Goal: Task Accomplishment & Management: Use online tool/utility

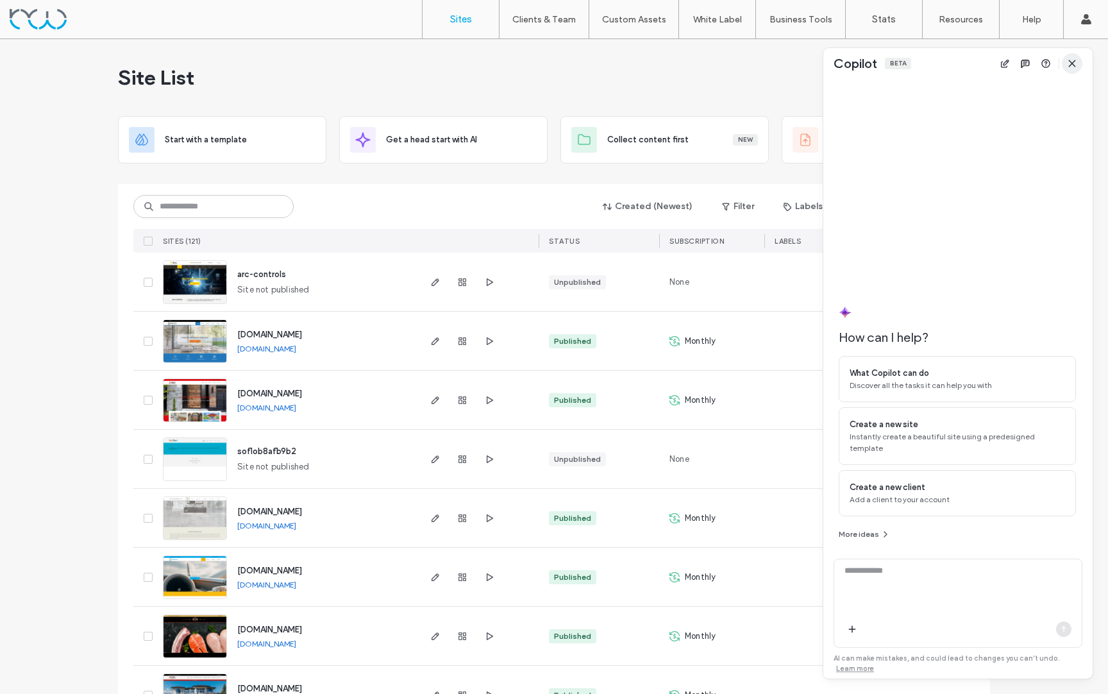
click at [1076, 64] on icon "button" at bounding box center [1072, 63] width 10 height 10
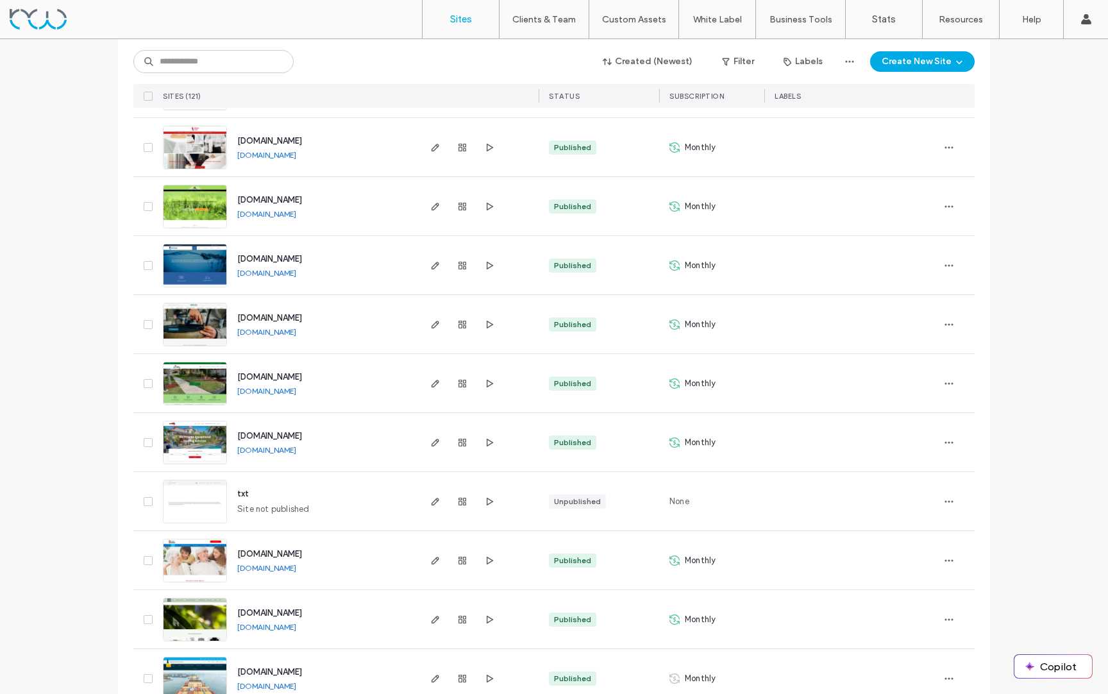
scroll to position [1386, 0]
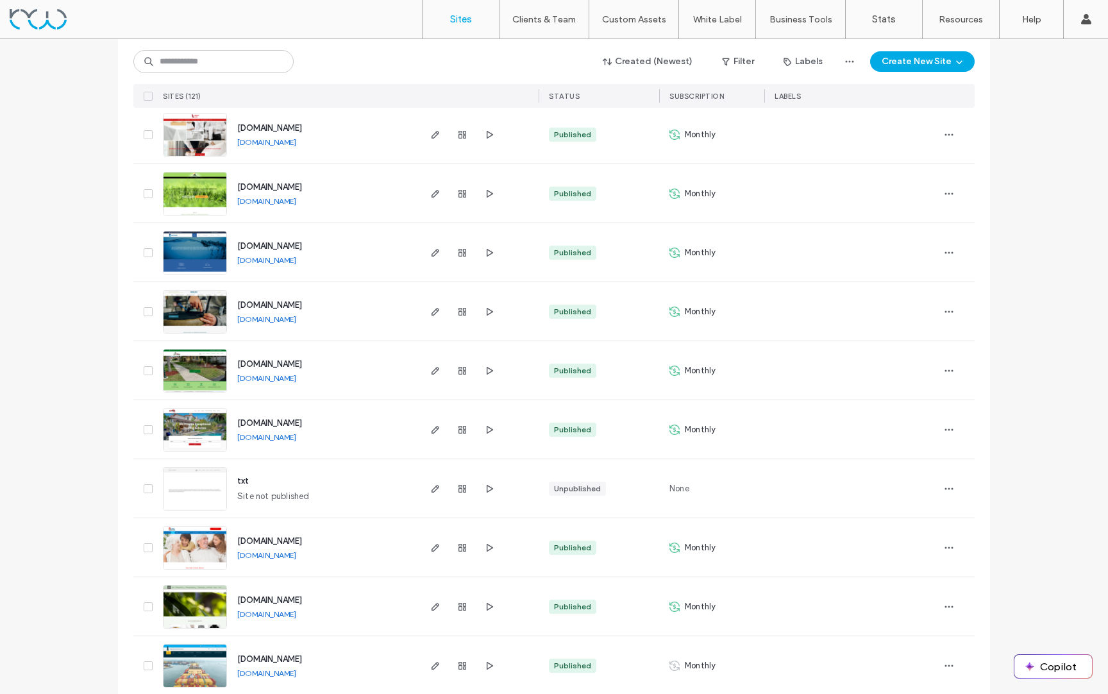
click at [203, 482] on img at bounding box center [194, 510] width 63 height 87
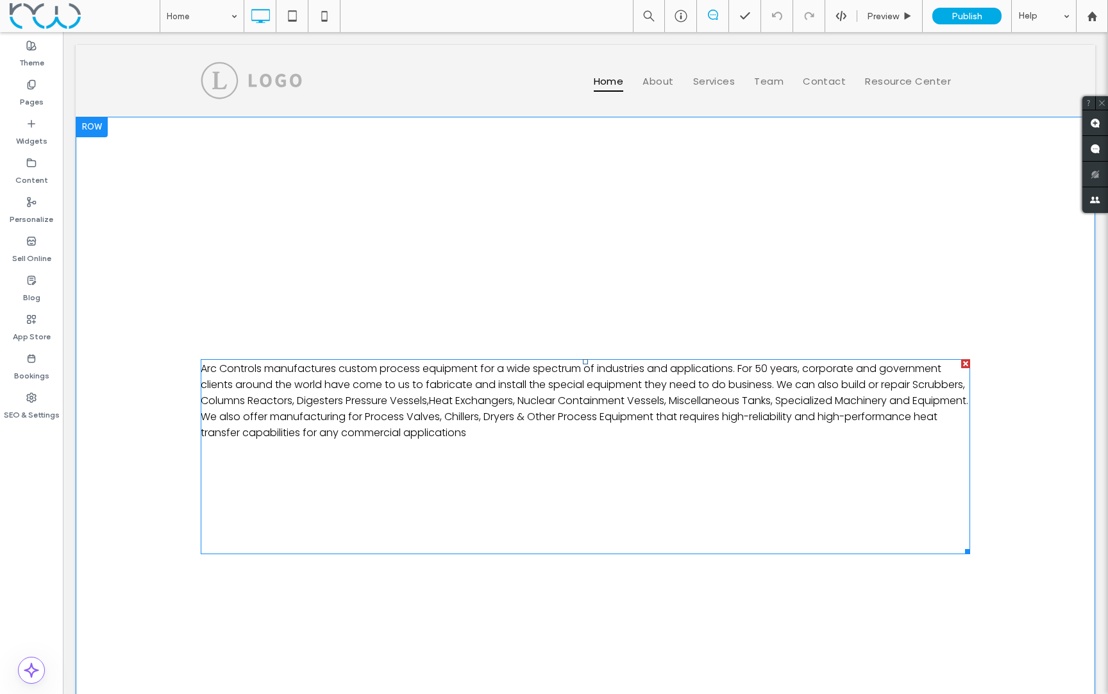
click at [490, 415] on span "Arc Controls manufactures custom process equipment for a wide spectrum of indus…" at bounding box center [584, 400] width 767 height 79
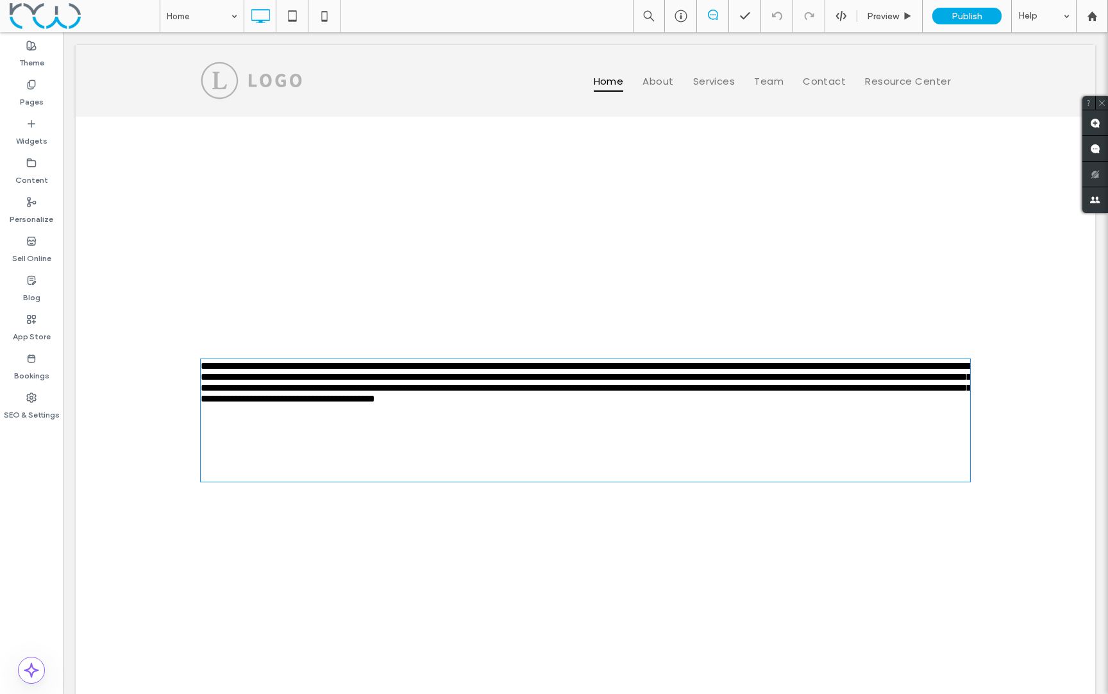
type input "*******"
type input "**"
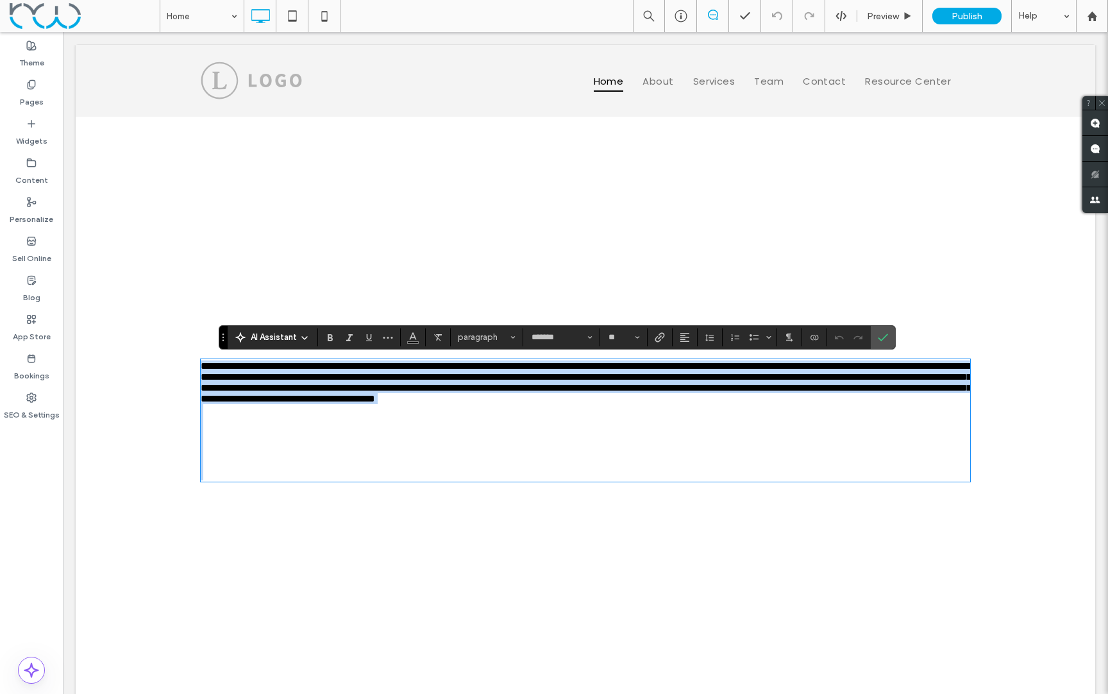
click at [601, 404] on p "**********" at bounding box center [585, 382] width 769 height 44
drag, startPoint x: 612, startPoint y: 431, endPoint x: 195, endPoint y: 368, distance: 421.4
click at [195, 368] on div "**********" at bounding box center [585, 420] width 1019 height 607
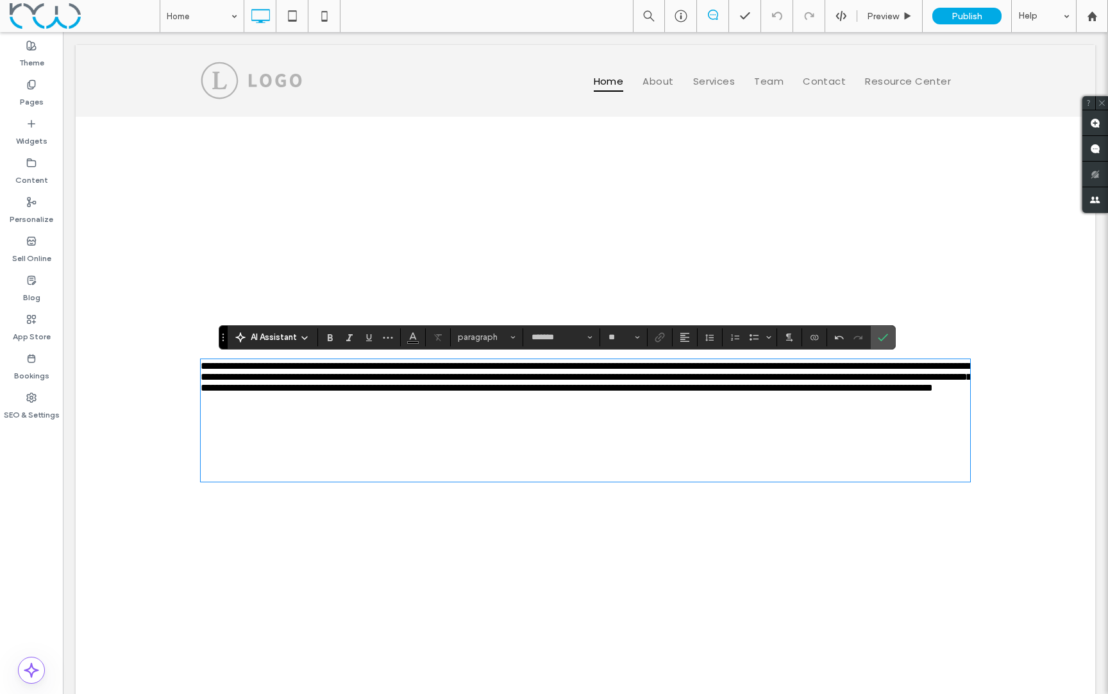
click at [301, 336] on icon at bounding box center [304, 338] width 10 height 10
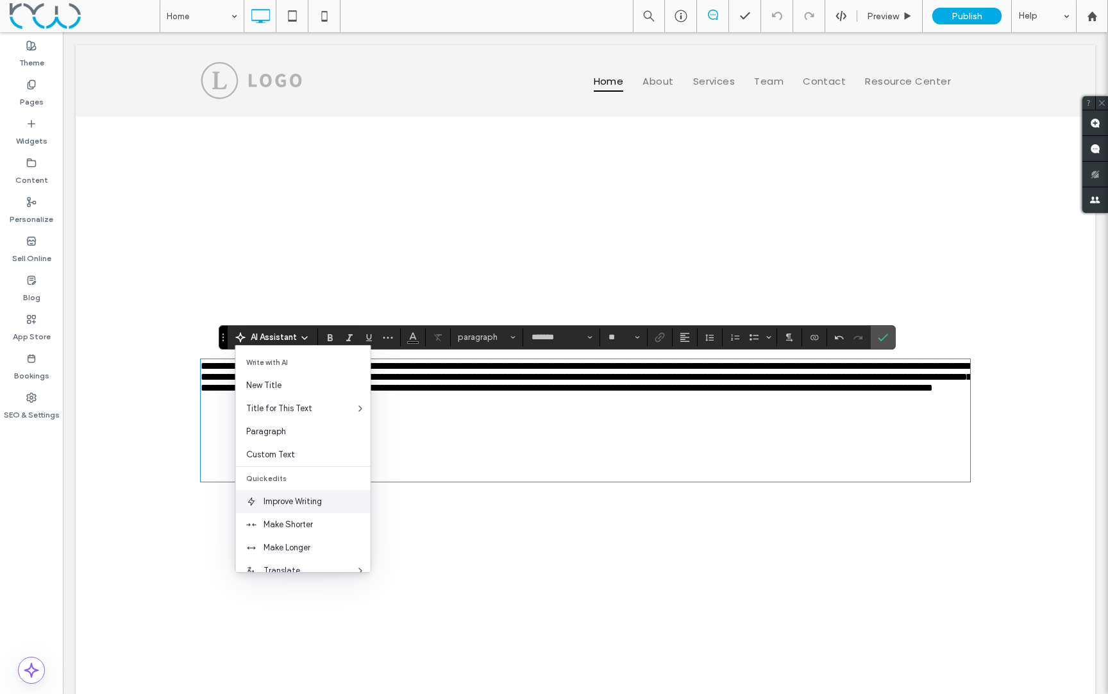
click at [313, 496] on span "Improve Writing" at bounding box center [316, 501] width 107 height 13
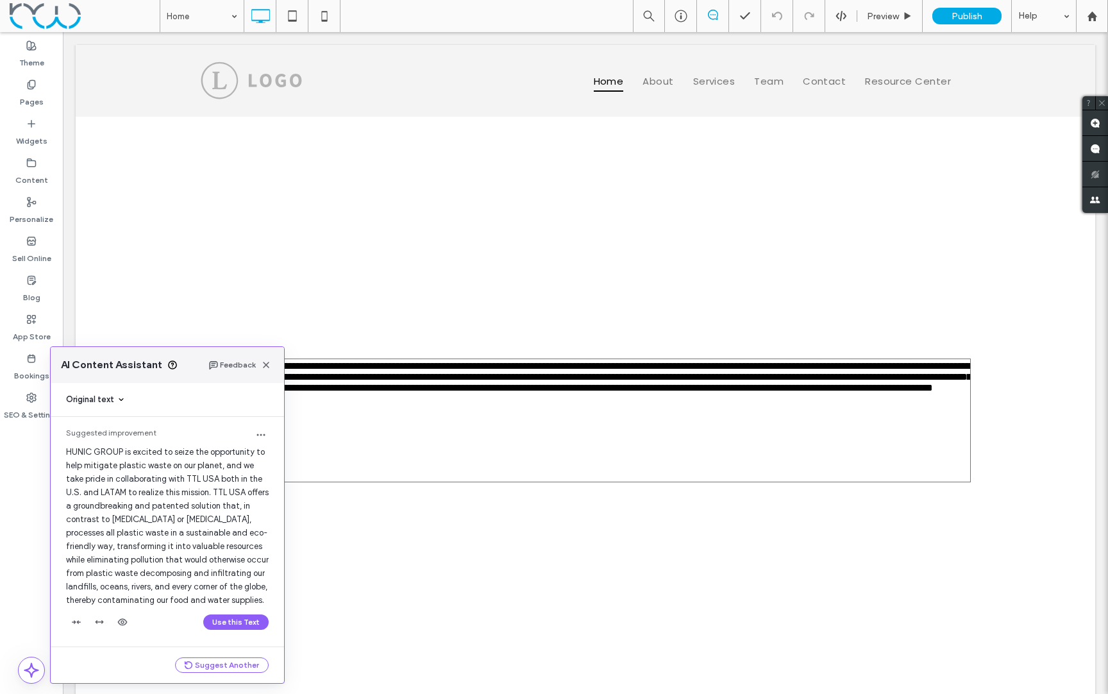
scroll to position [15, 0]
click at [224, 665] on button "Suggest Another" at bounding box center [222, 664] width 94 height 15
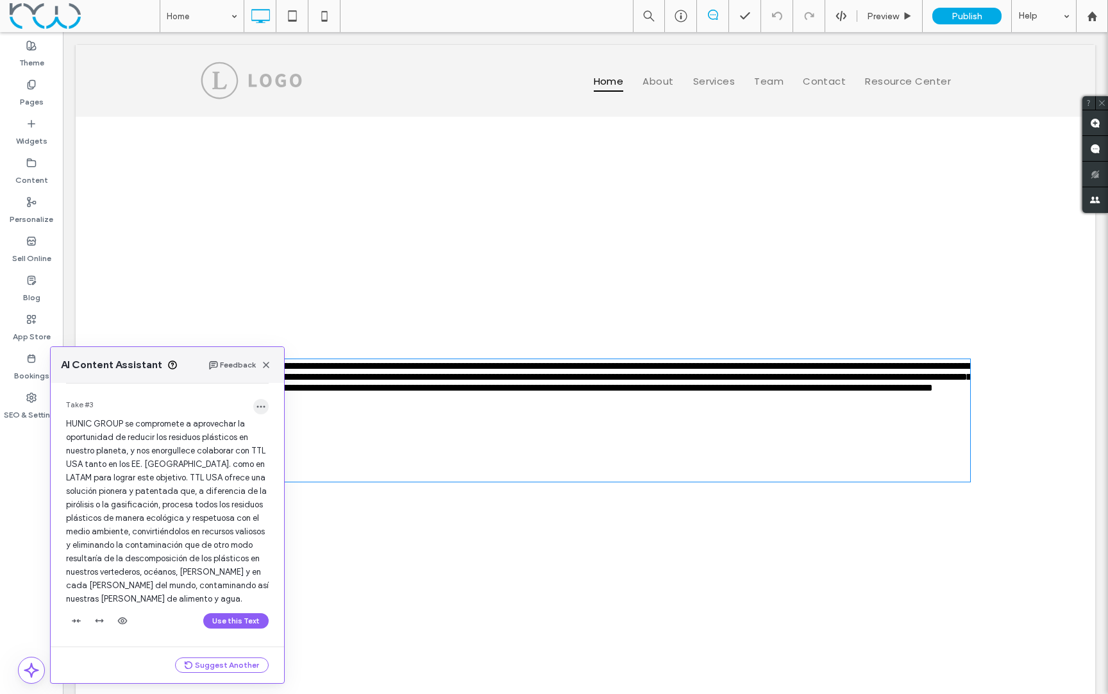
click at [257, 406] on use "button" at bounding box center [261, 407] width 8 height 2
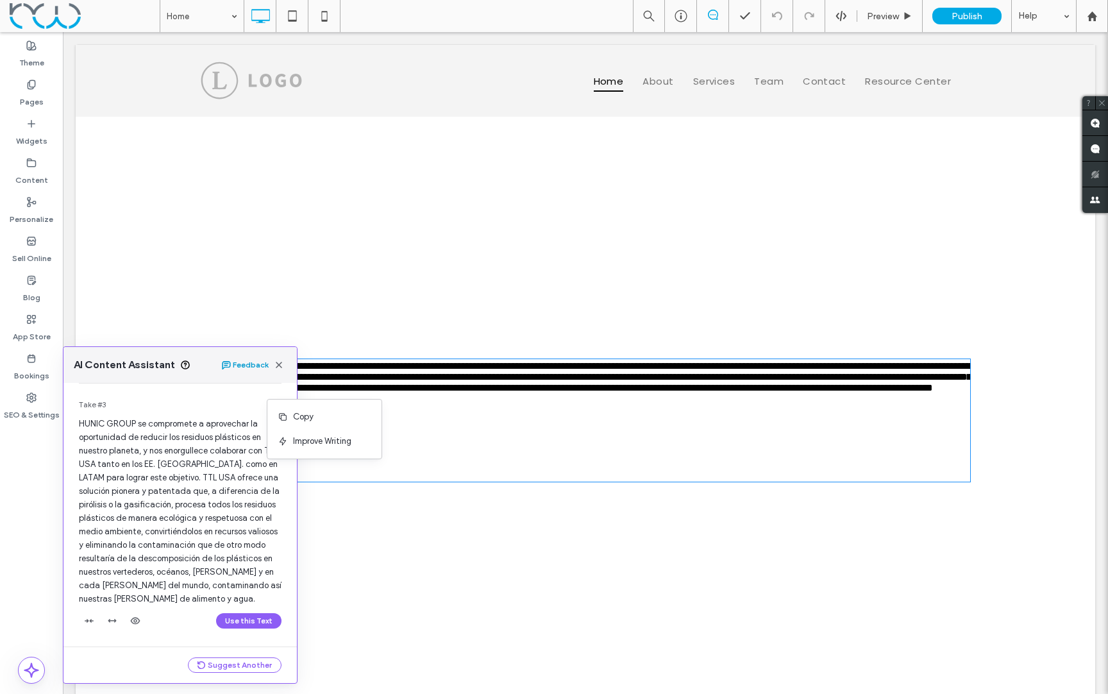
click at [213, 367] on div "AI Content Assistant Feedback" at bounding box center [179, 365] width 233 height 36
click at [227, 366] on icon "button" at bounding box center [226, 365] width 10 height 10
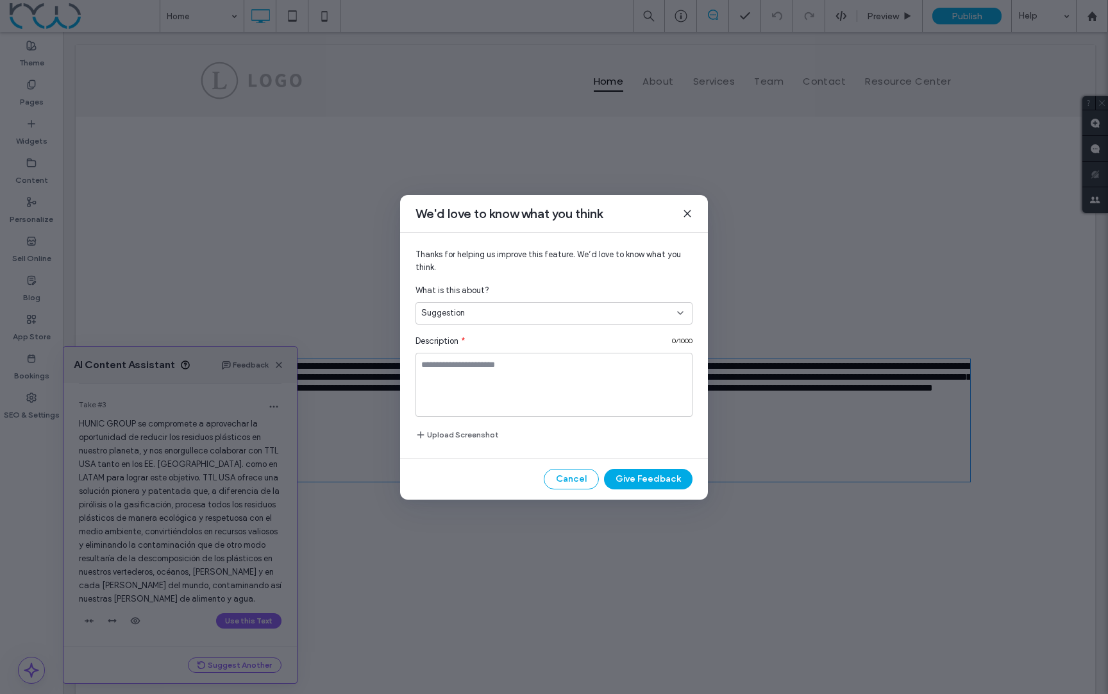
drag, startPoint x: 685, startPoint y: 213, endPoint x: 621, endPoint y: 181, distance: 71.1
click at [685, 213] on icon at bounding box center [687, 213] width 10 height 10
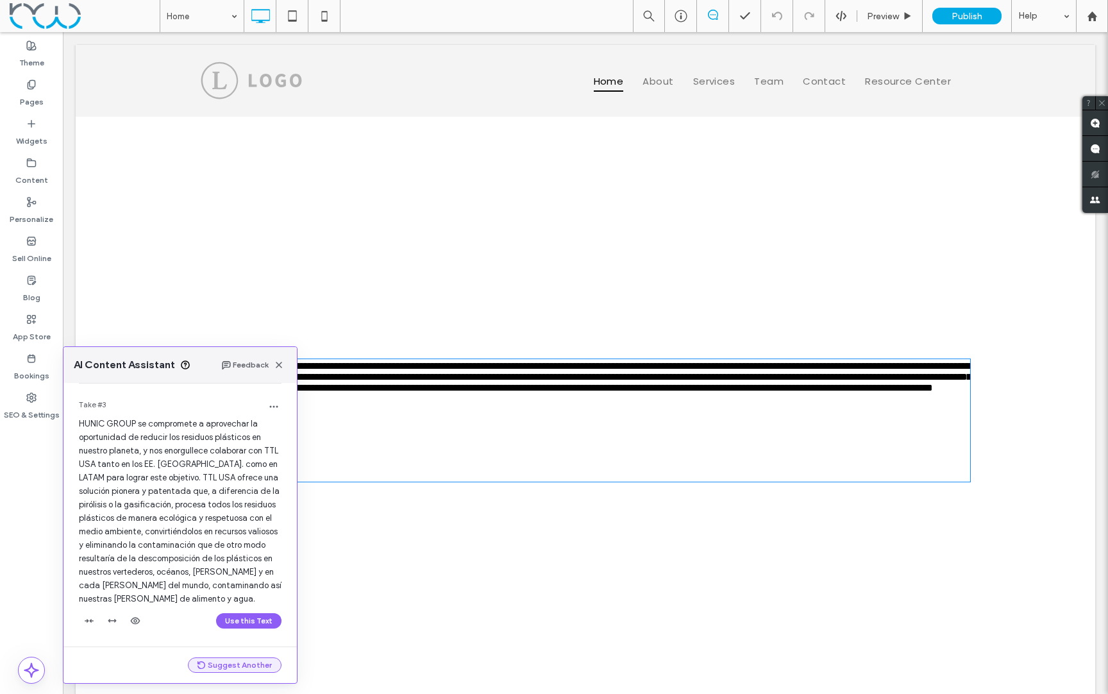
click at [228, 669] on button "Suggest Another" at bounding box center [235, 664] width 94 height 15
click at [31, 669] on icon at bounding box center [31, 669] width 15 height 15
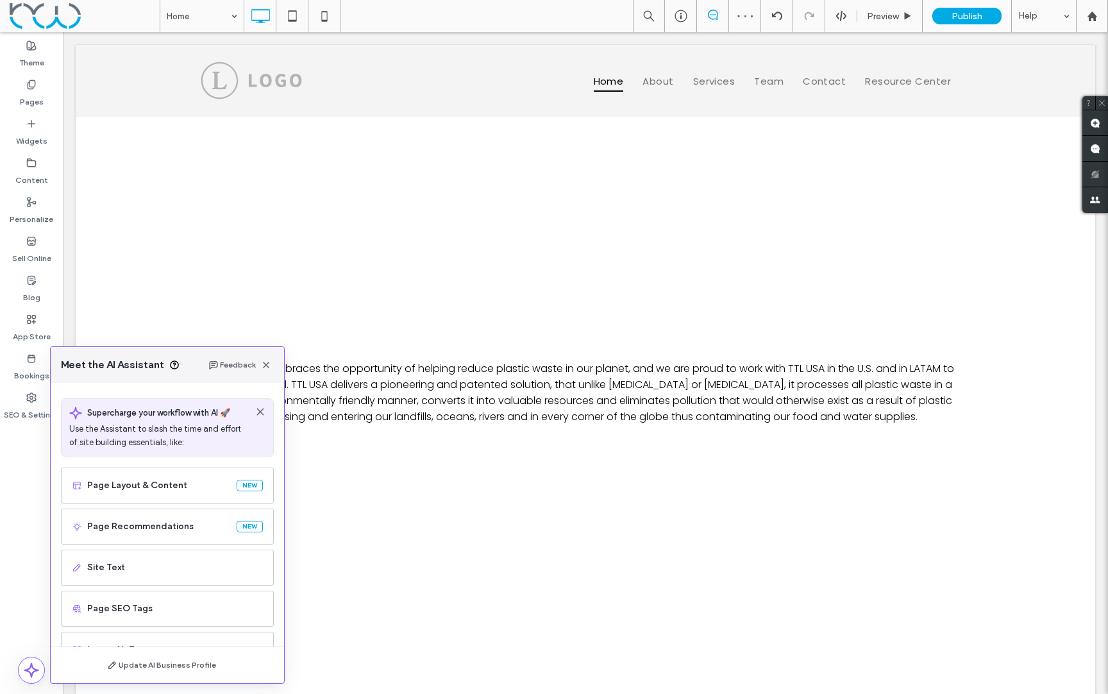
scroll to position [78, 0]
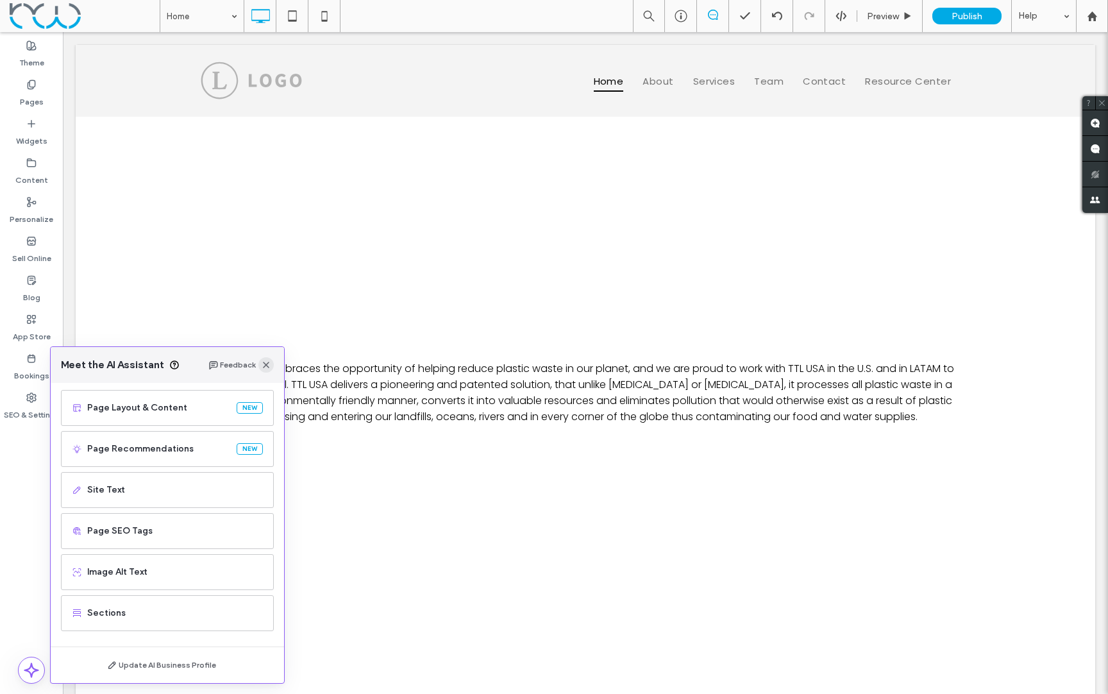
click at [263, 367] on use "button" at bounding box center [266, 364] width 6 height 6
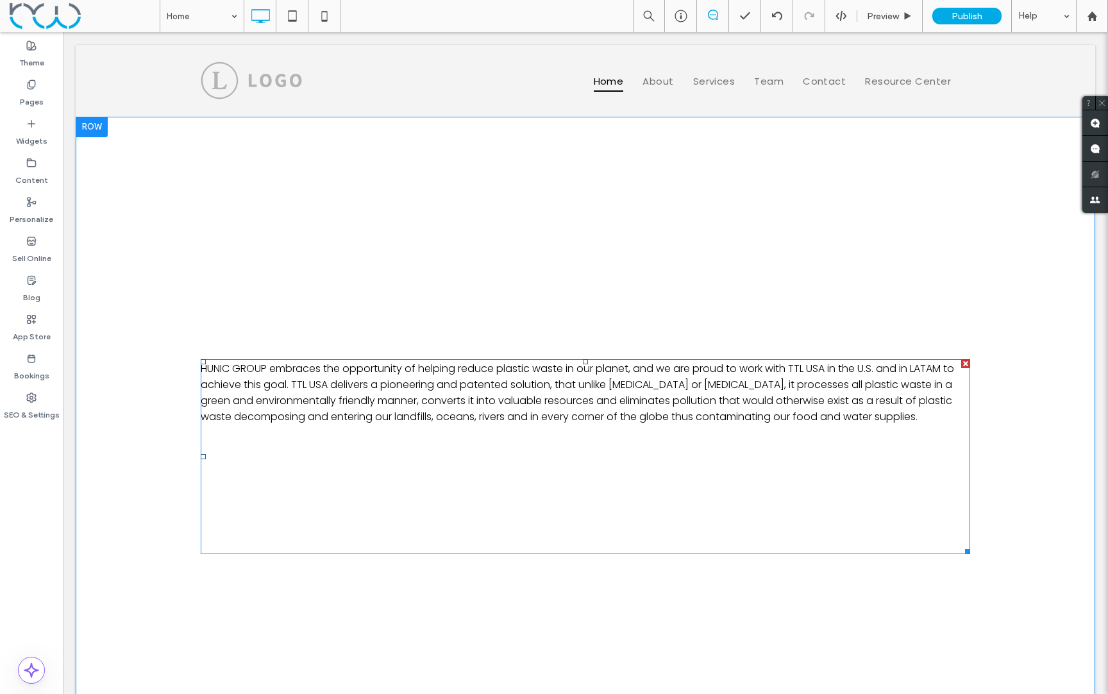
click at [676, 456] on p at bounding box center [585, 464] width 769 height 16
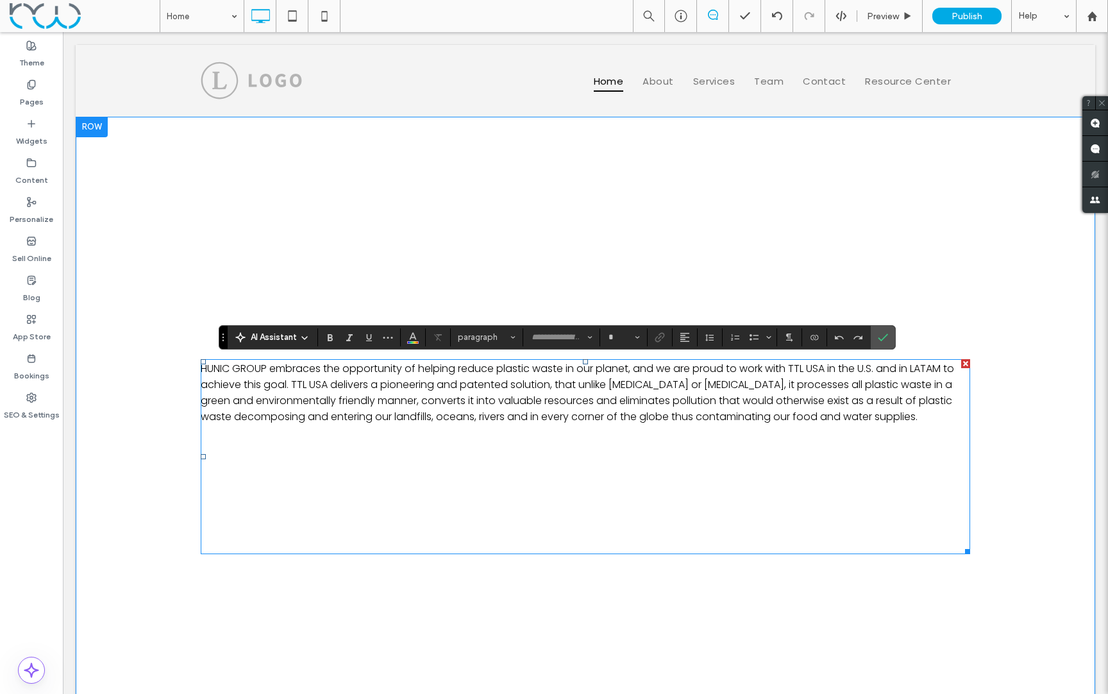
type input "*******"
type input "**"
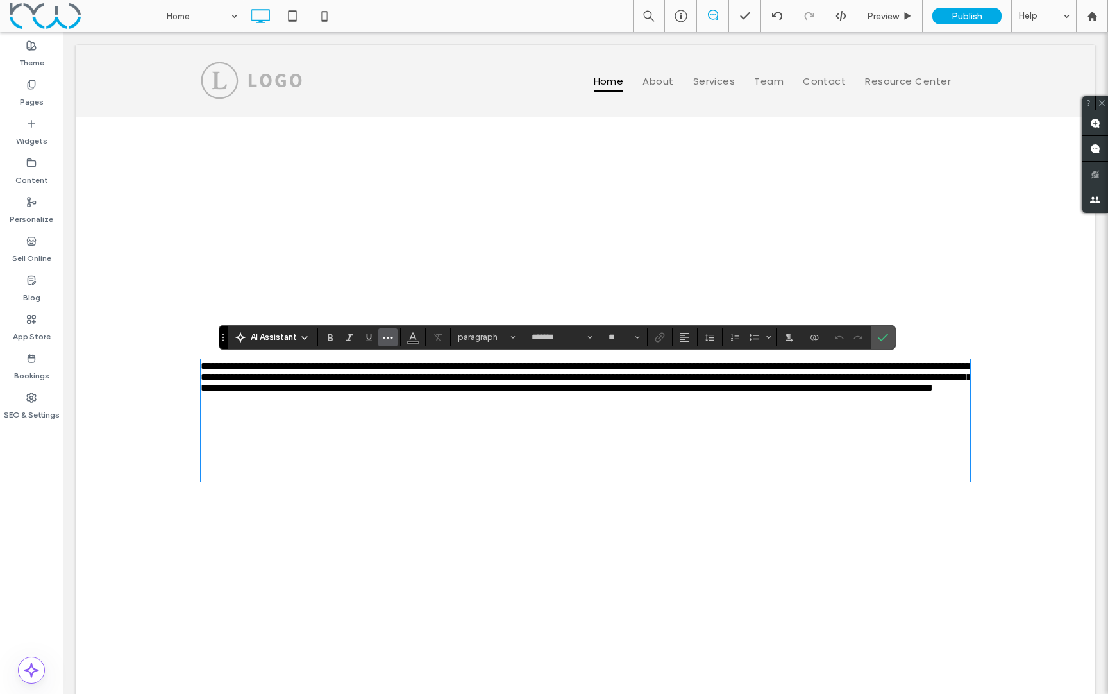
click at [390, 339] on icon "More" at bounding box center [388, 337] width 10 height 10
click at [305, 338] on use at bounding box center [304, 337] width 5 height 3
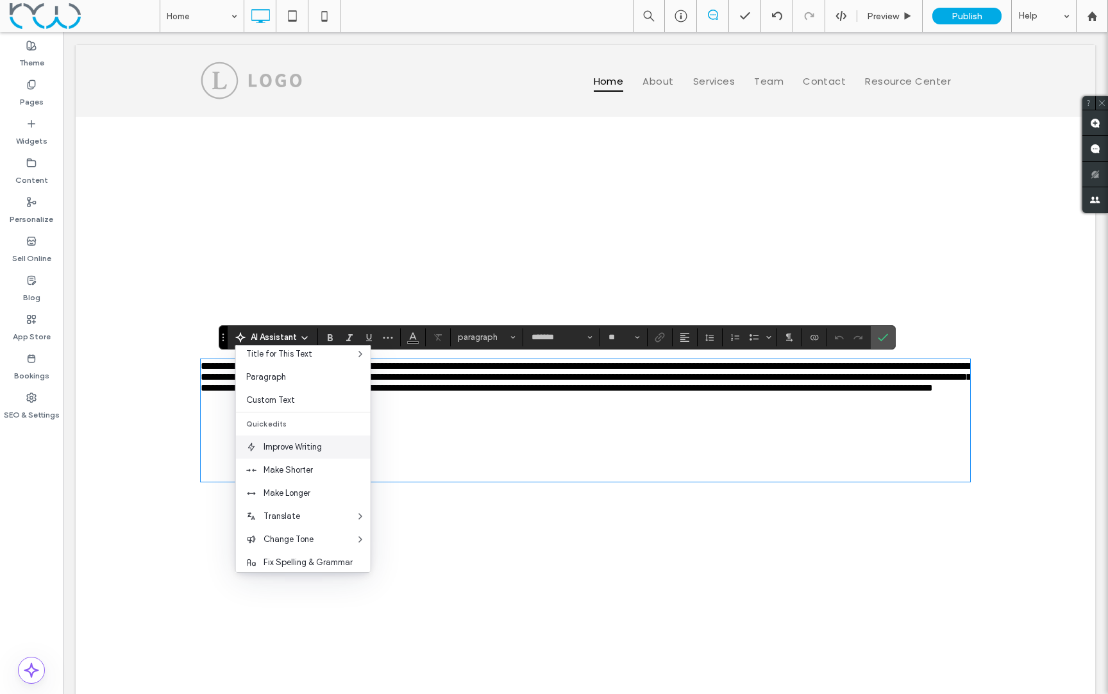
scroll to position [65, 0]
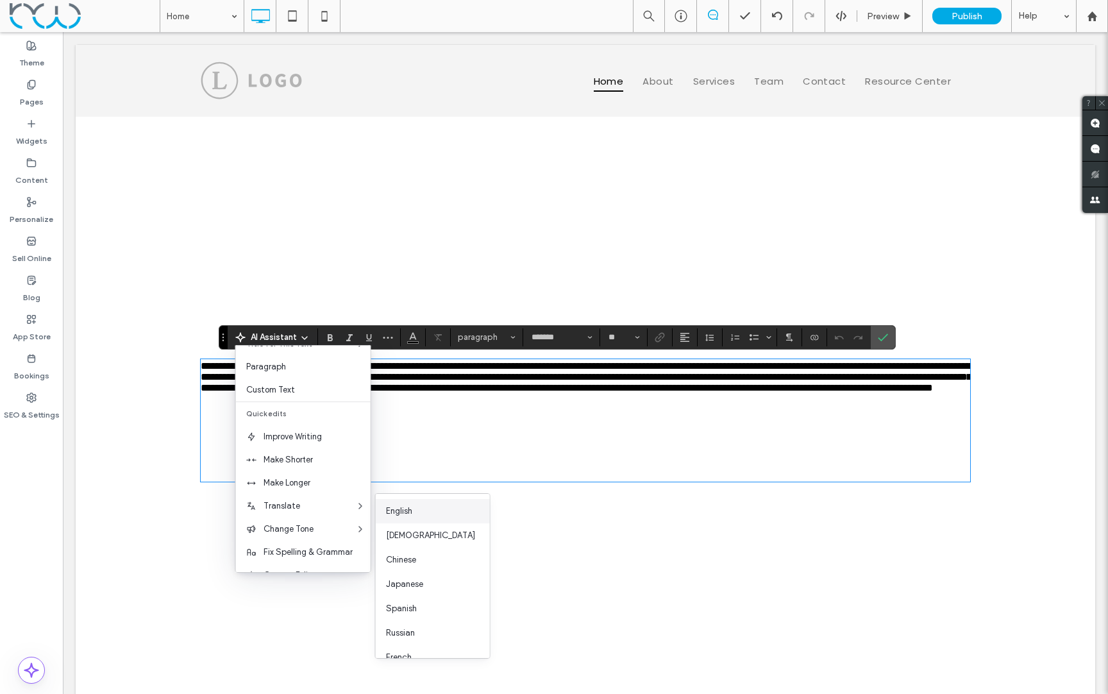
click at [404, 508] on span "English" at bounding box center [399, 510] width 26 height 13
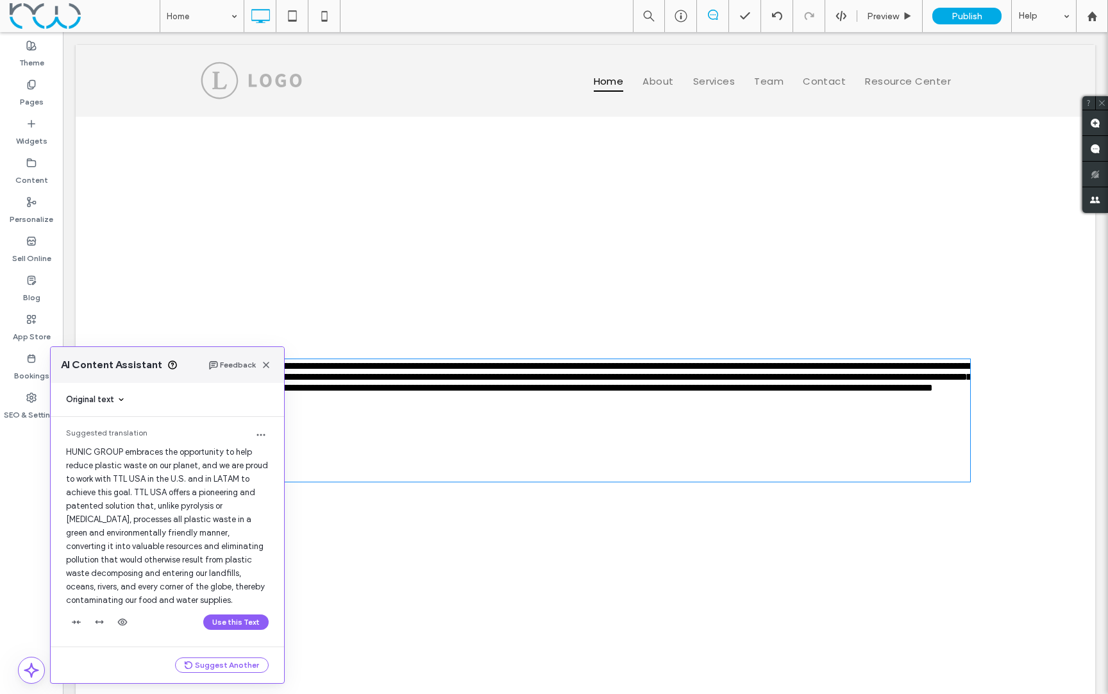
scroll to position [1, 0]
click at [227, 663] on button "Suggest Another" at bounding box center [222, 664] width 94 height 15
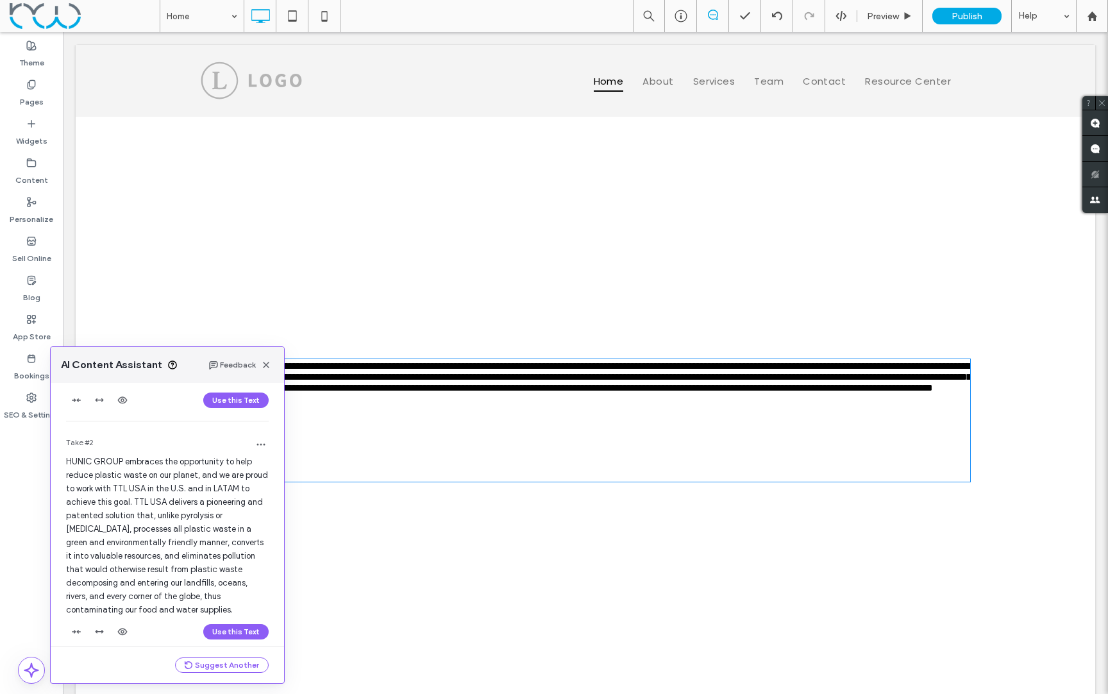
scroll to position [233, 0]
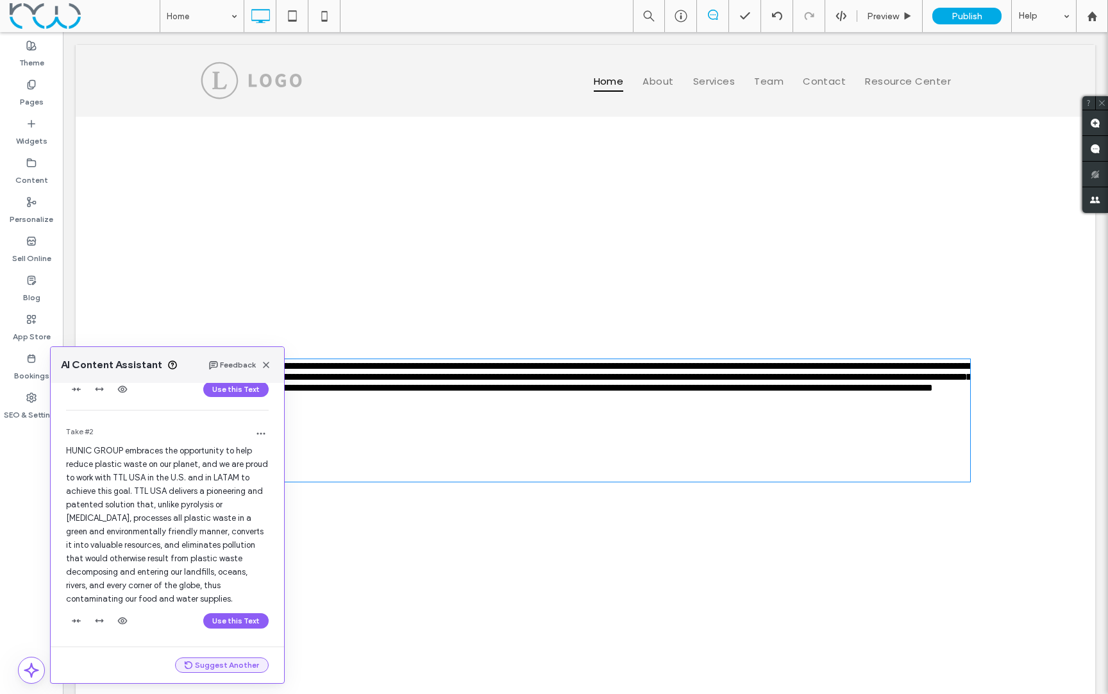
click at [222, 665] on button "Suggest Another" at bounding box center [222, 664] width 94 height 15
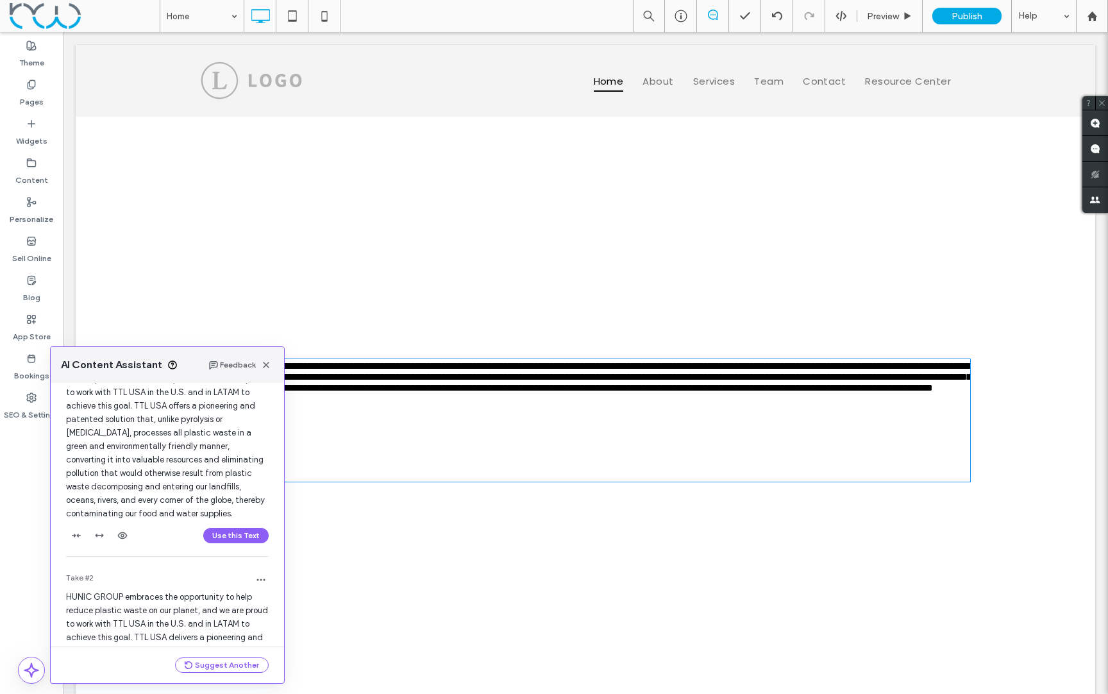
scroll to position [0, 0]
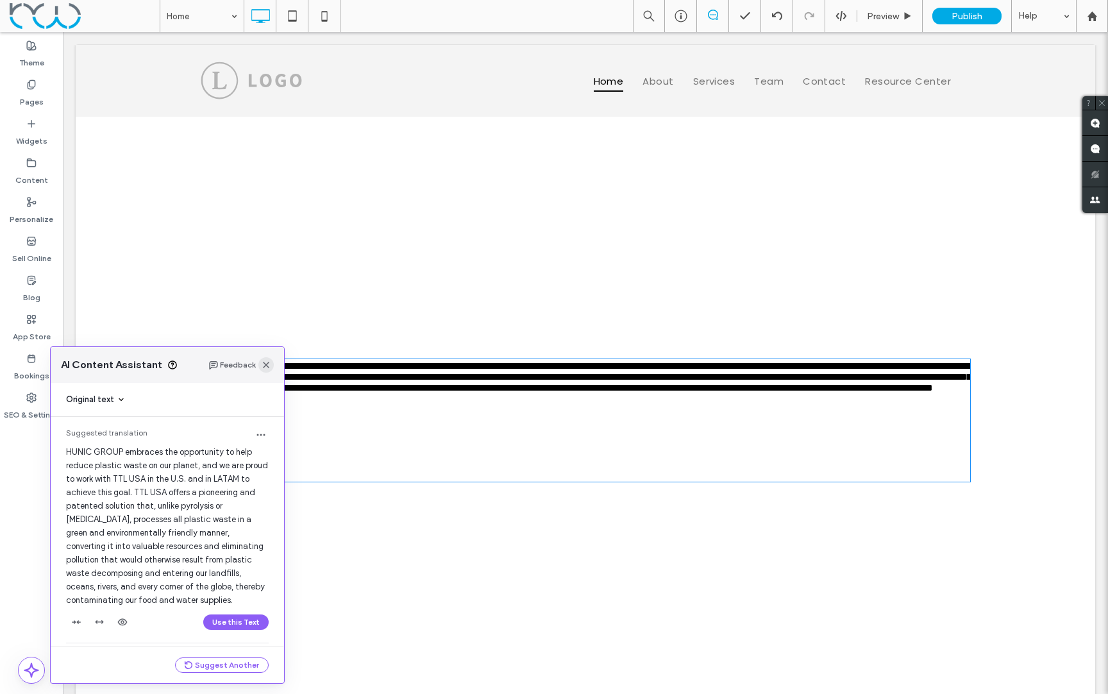
click at [266, 363] on icon "button" at bounding box center [266, 365] width 10 height 10
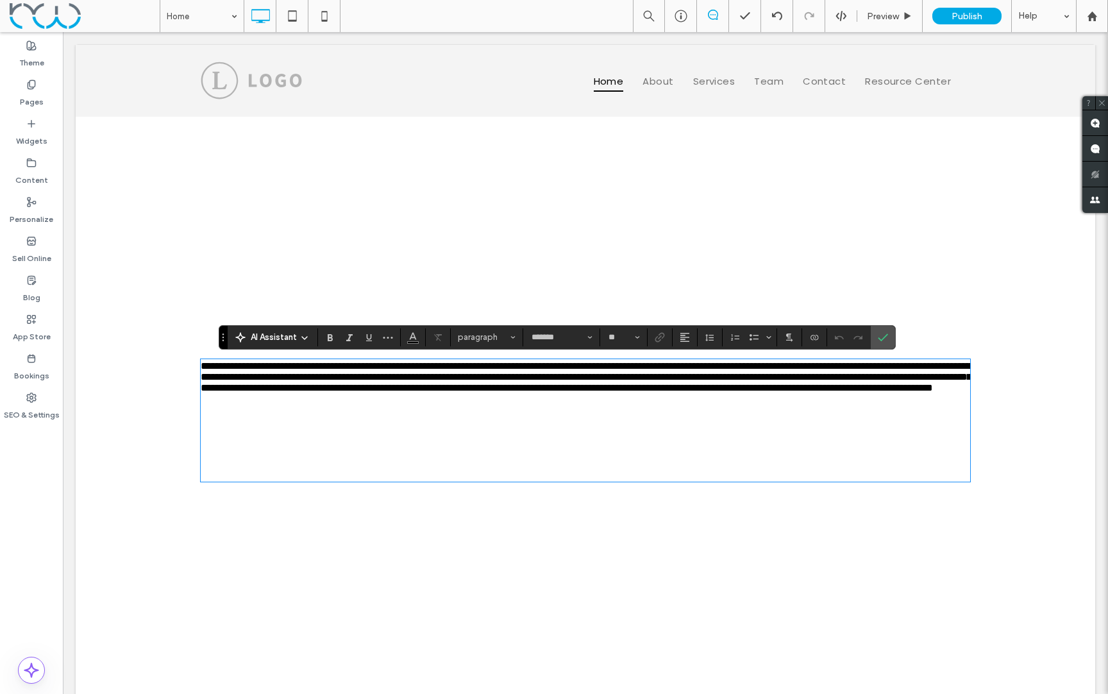
drag, startPoint x: 459, startPoint y: 452, endPoint x: 476, endPoint y: 453, distance: 17.4
click at [459, 452] on div "**********" at bounding box center [585, 420] width 769 height 120
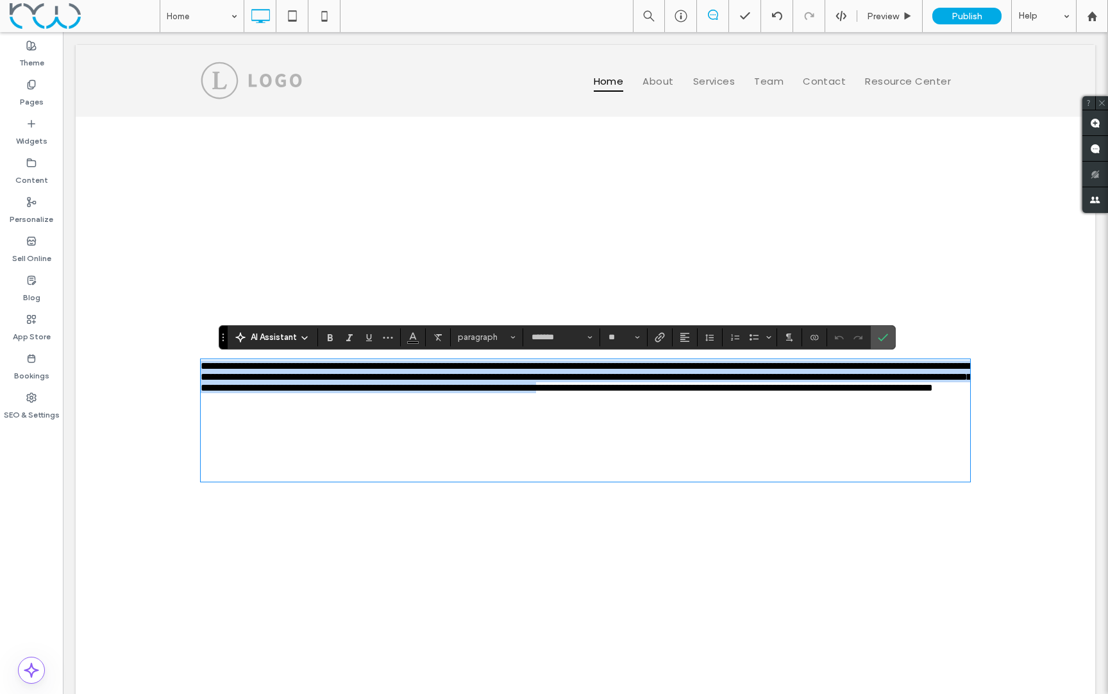
drag, startPoint x: 488, startPoint y: 455, endPoint x: 202, endPoint y: 367, distance: 299.2
click at [202, 367] on div "**********" at bounding box center [585, 420] width 769 height 120
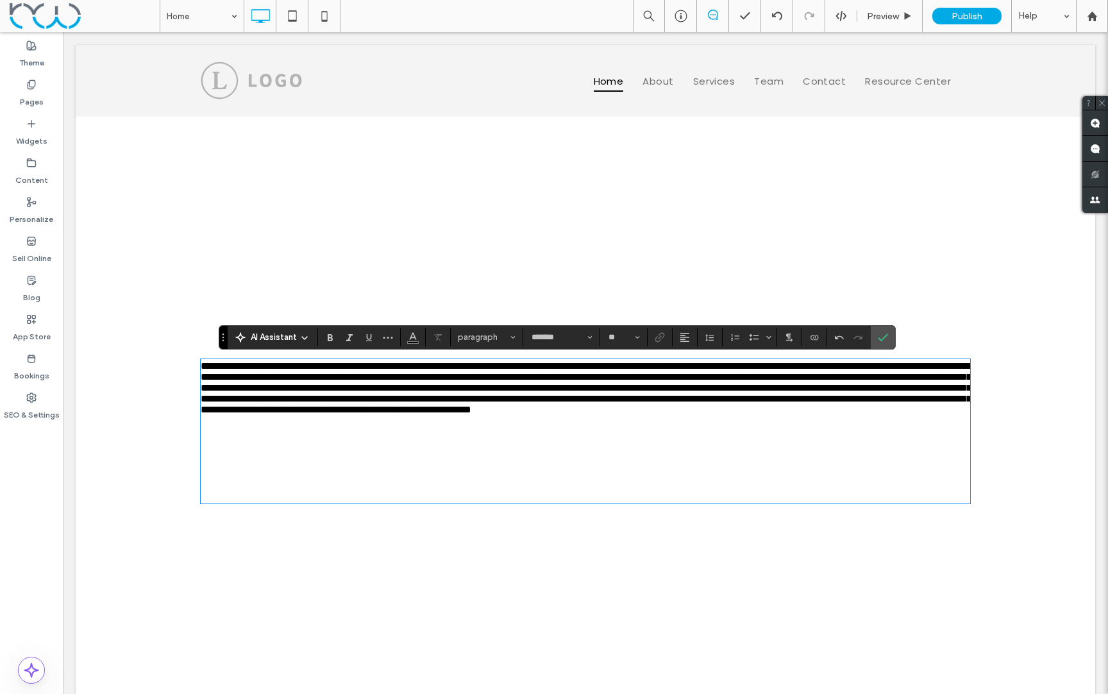
click at [295, 338] on span "AI Assistant" at bounding box center [274, 337] width 46 height 13
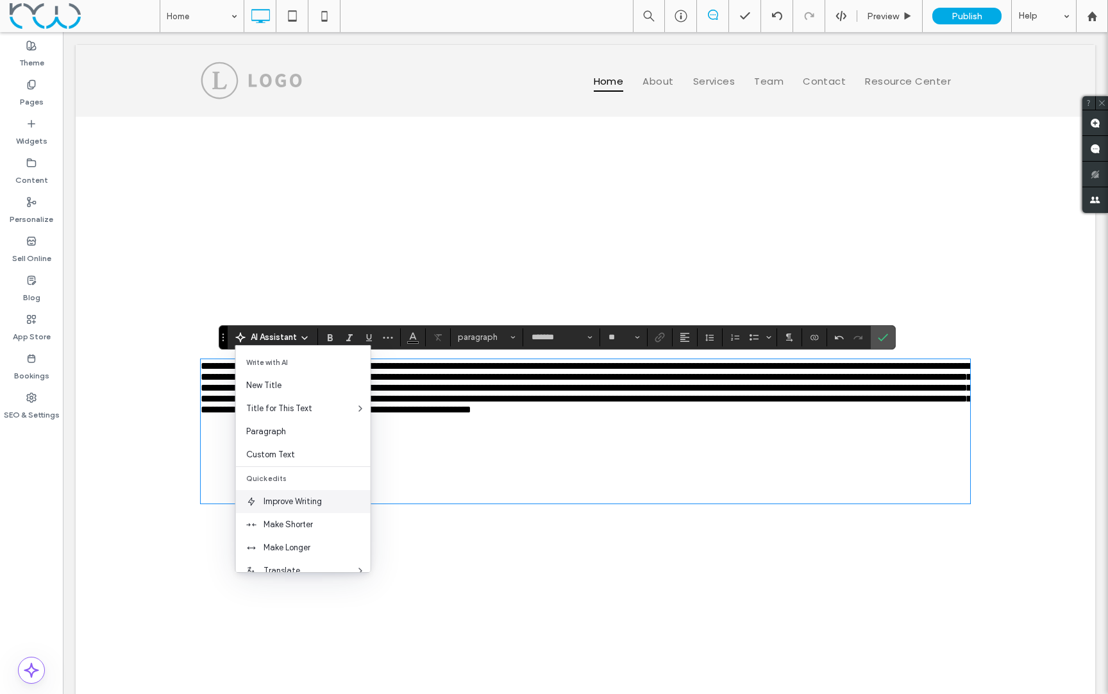
click at [290, 498] on span "Improve Writing" at bounding box center [316, 501] width 107 height 13
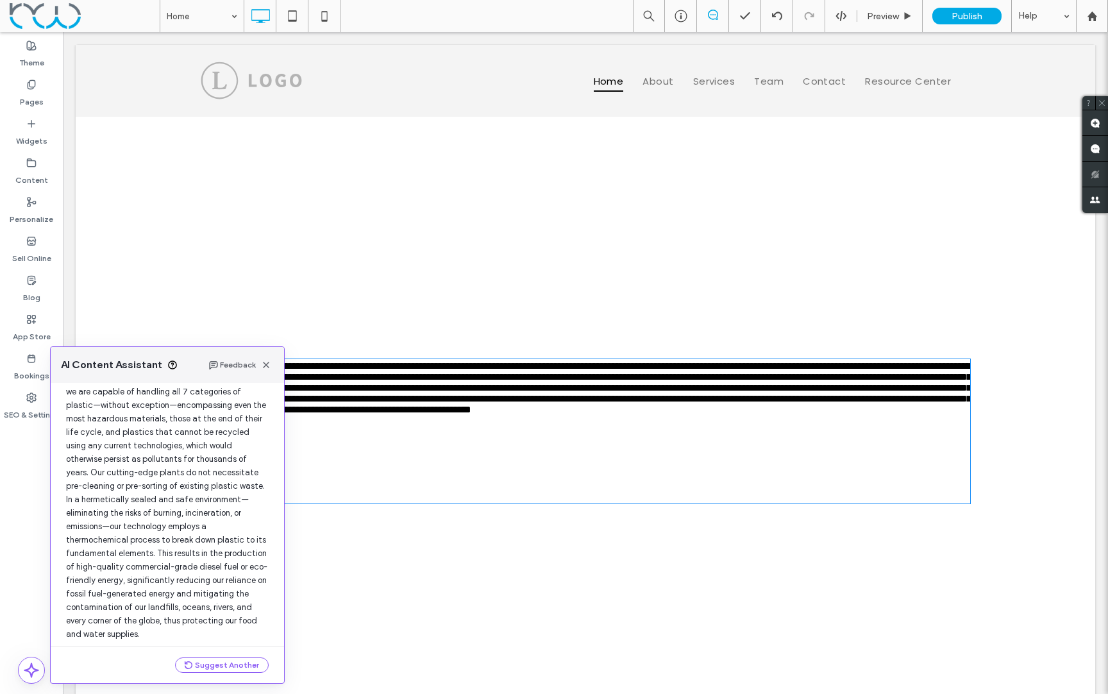
scroll to position [109, 0]
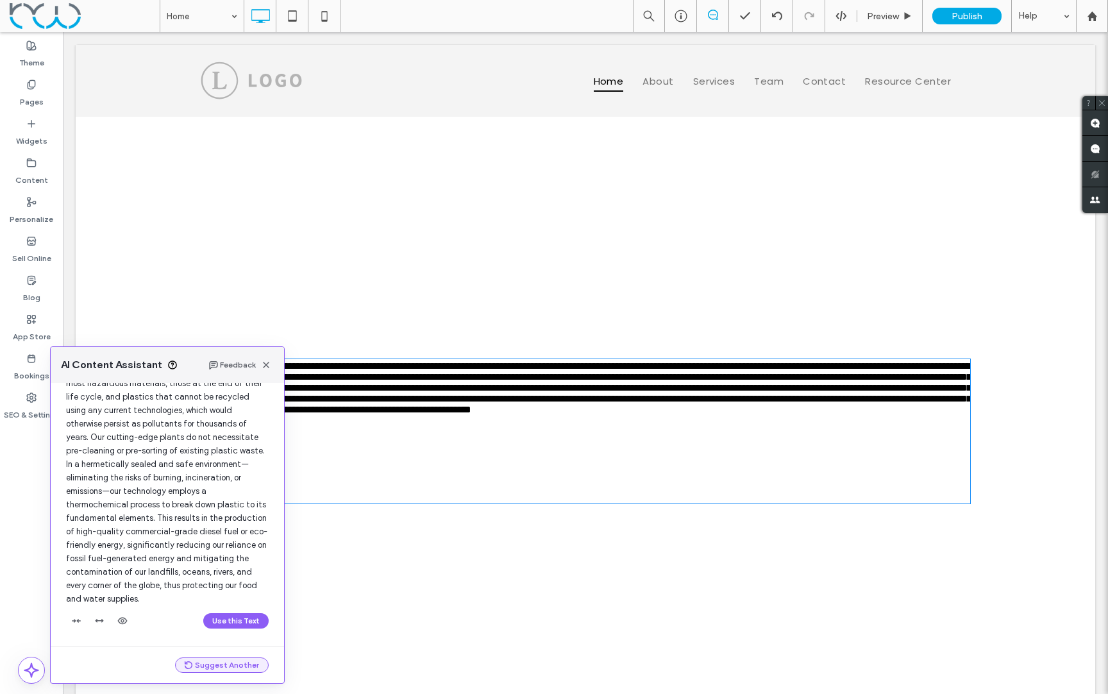
click at [229, 664] on button "Suggest Another" at bounding box center [222, 664] width 94 height 15
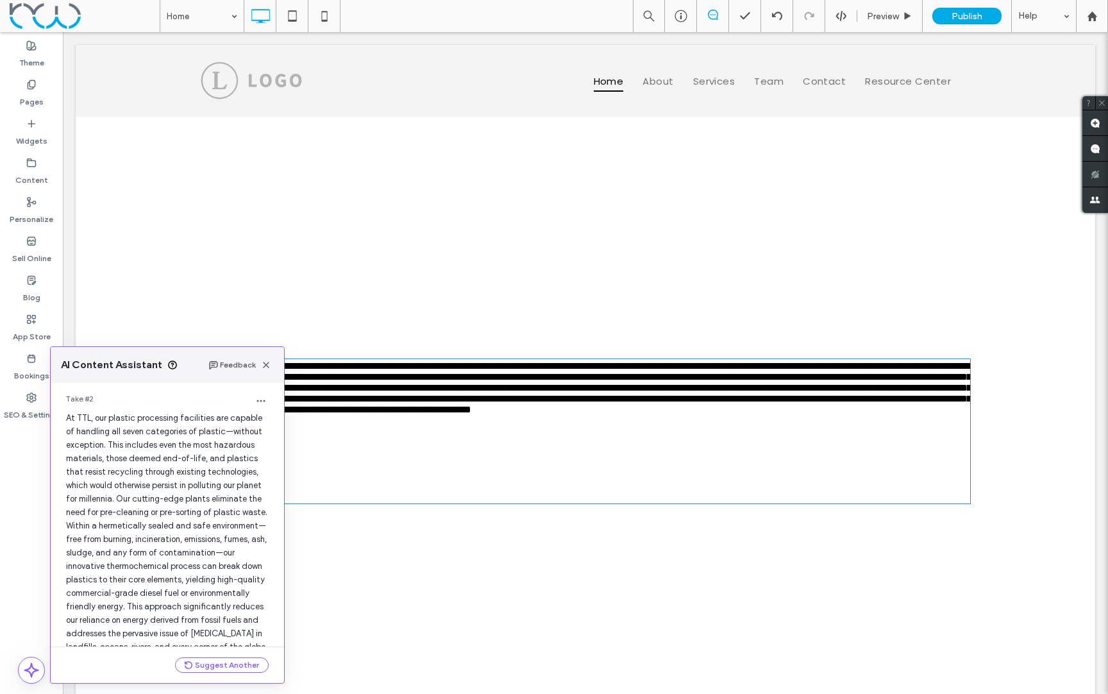
scroll to position [448, 0]
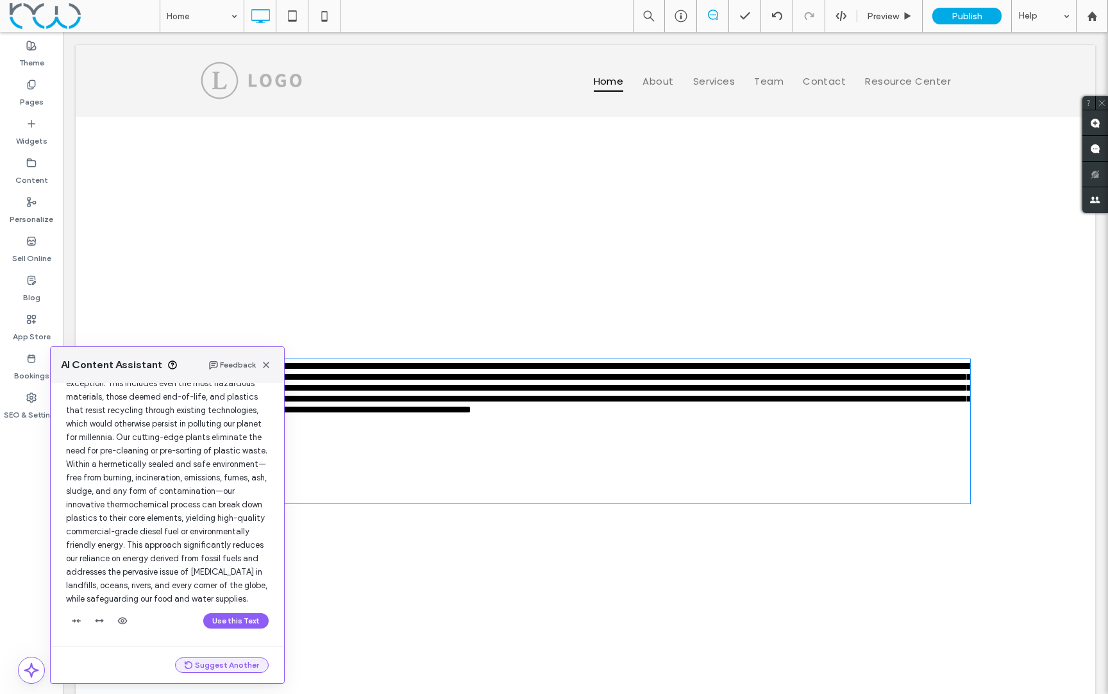
click at [231, 664] on button "Suggest Another" at bounding box center [222, 664] width 94 height 15
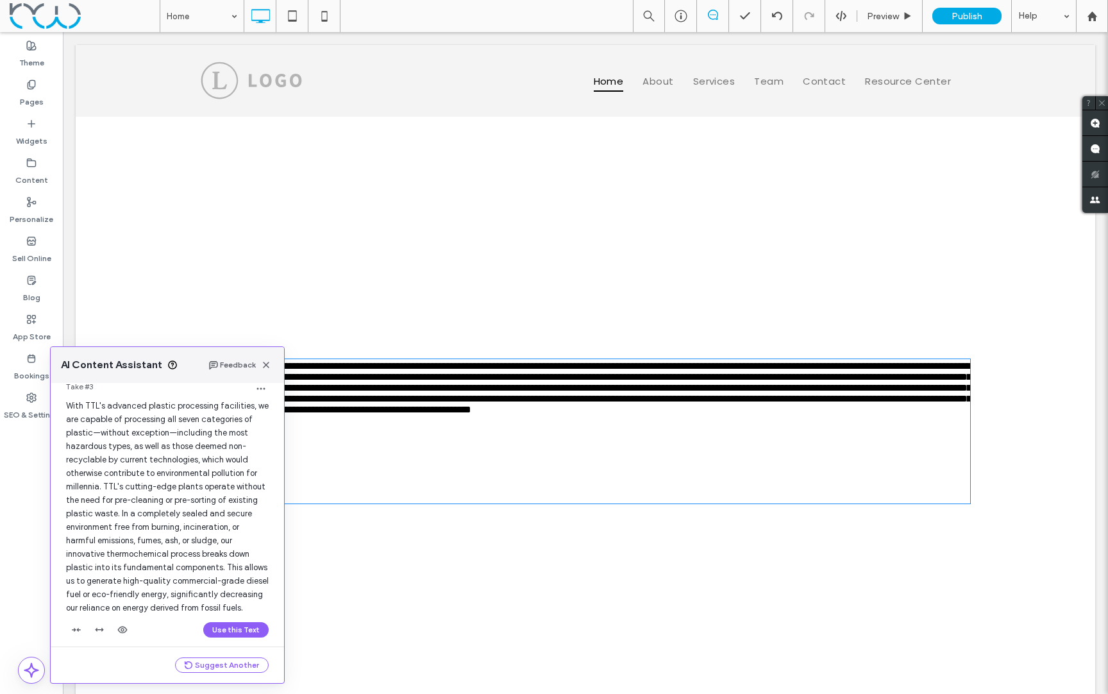
scroll to position [712, 0]
click at [266, 365] on use "button" at bounding box center [266, 364] width 6 height 6
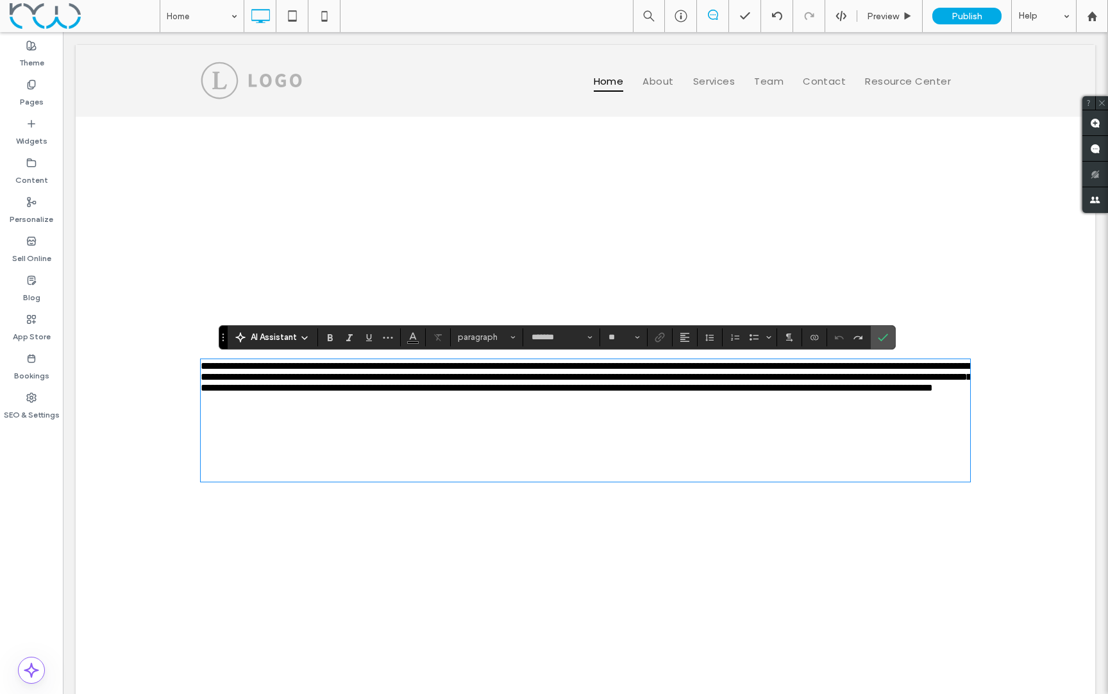
drag, startPoint x: 374, startPoint y: 450, endPoint x: 393, endPoint y: 445, distance: 19.1
click at [376, 415] on p at bounding box center [585, 409] width 769 height 11
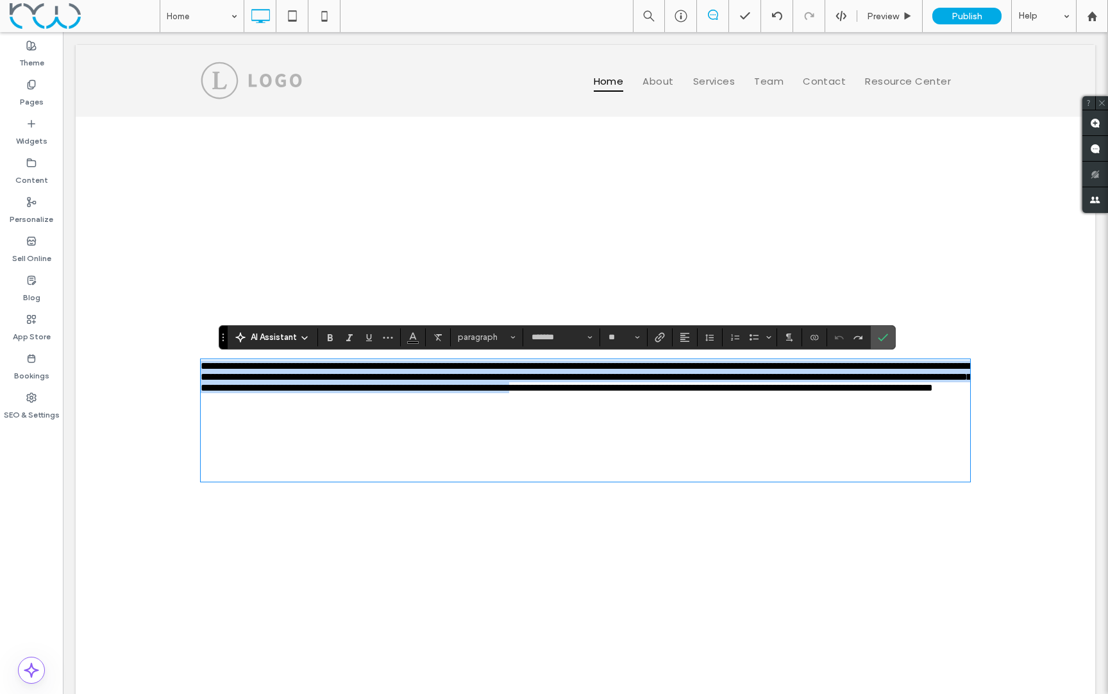
drag, startPoint x: 406, startPoint y: 447, endPoint x: 195, endPoint y: 363, distance: 226.4
click at [195, 363] on div "**********" at bounding box center [585, 420] width 1019 height 607
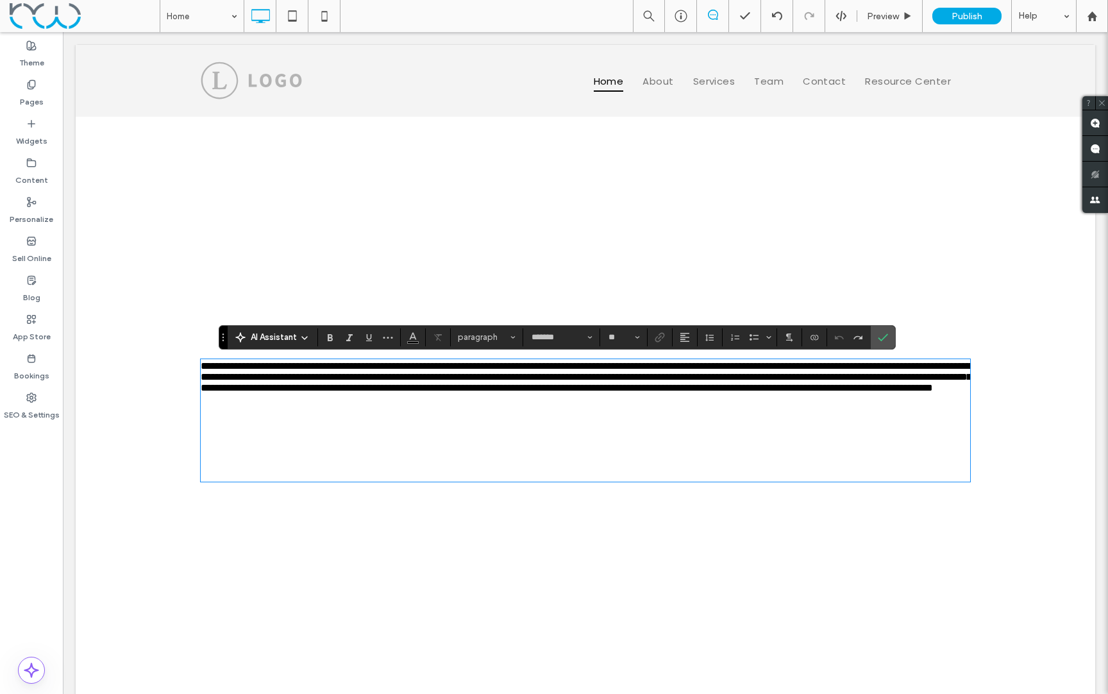
drag, startPoint x: 648, startPoint y: 461, endPoint x: 657, endPoint y: 458, distance: 9.5
click at [649, 426] on p at bounding box center [585, 420] width 769 height 11
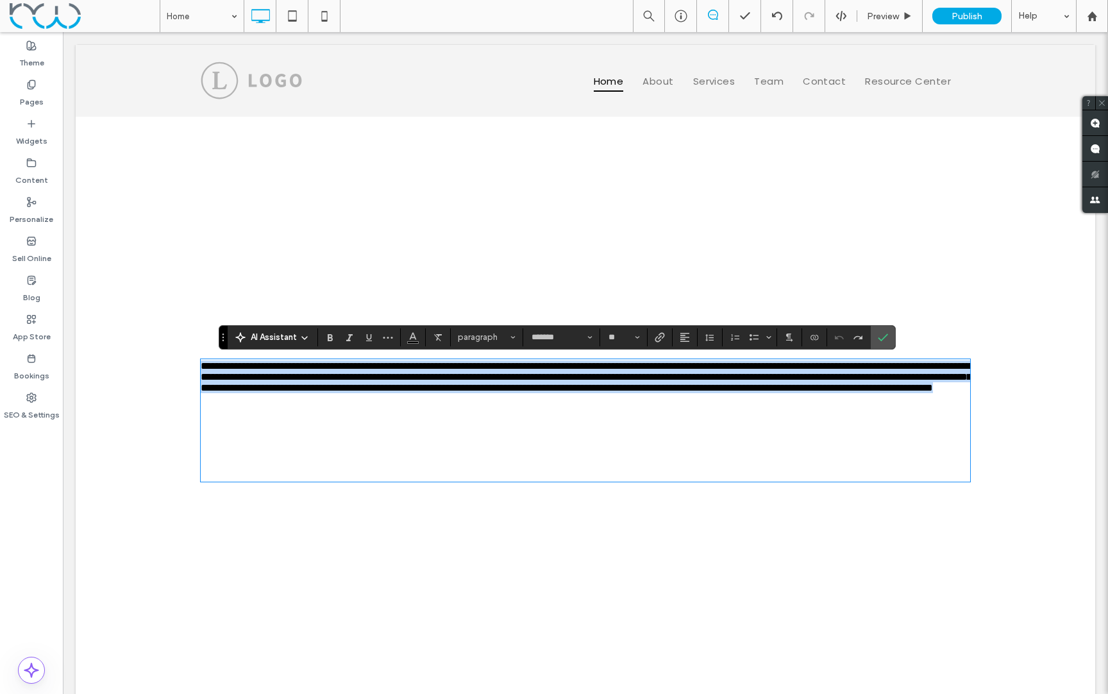
drag, startPoint x: 849, startPoint y: 417, endPoint x: 198, endPoint y: 363, distance: 653.4
click at [198, 363] on div "**********" at bounding box center [585, 420] width 1019 height 607
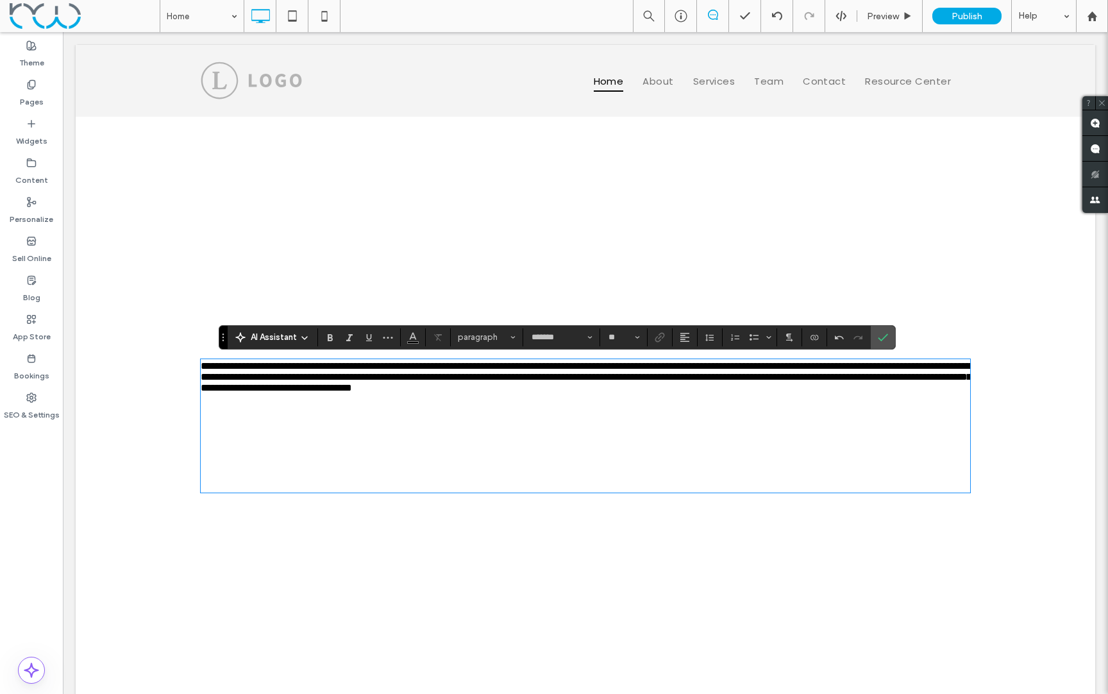
click at [303, 338] on use at bounding box center [304, 337] width 5 height 3
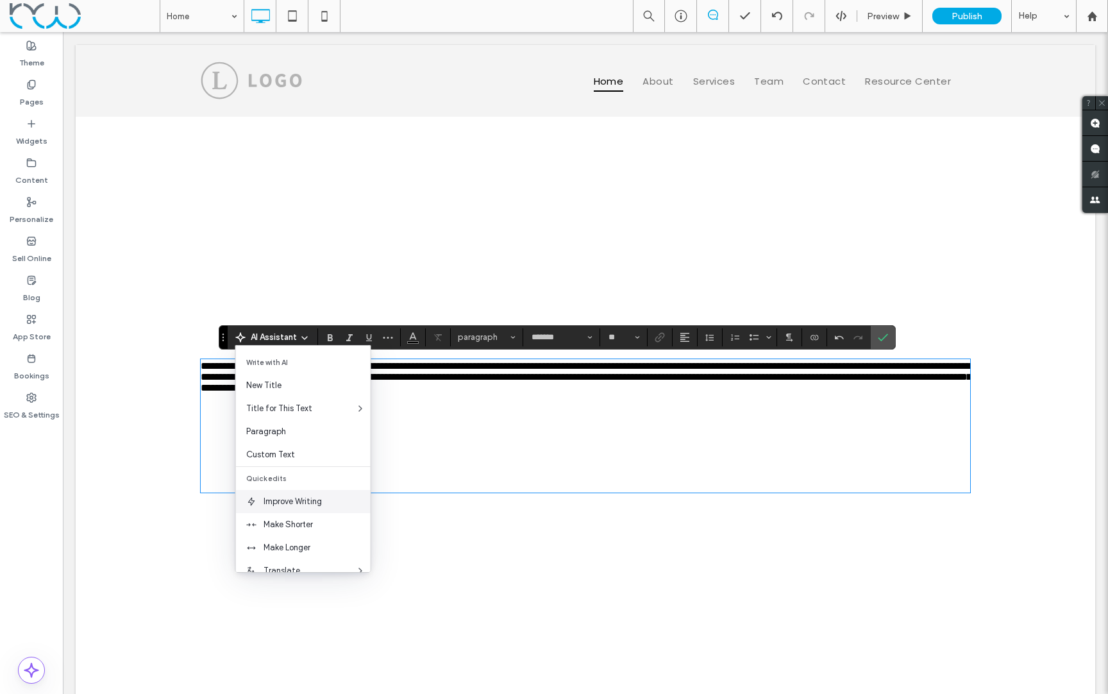
click at [310, 494] on div "Improve Writing" at bounding box center [303, 501] width 135 height 23
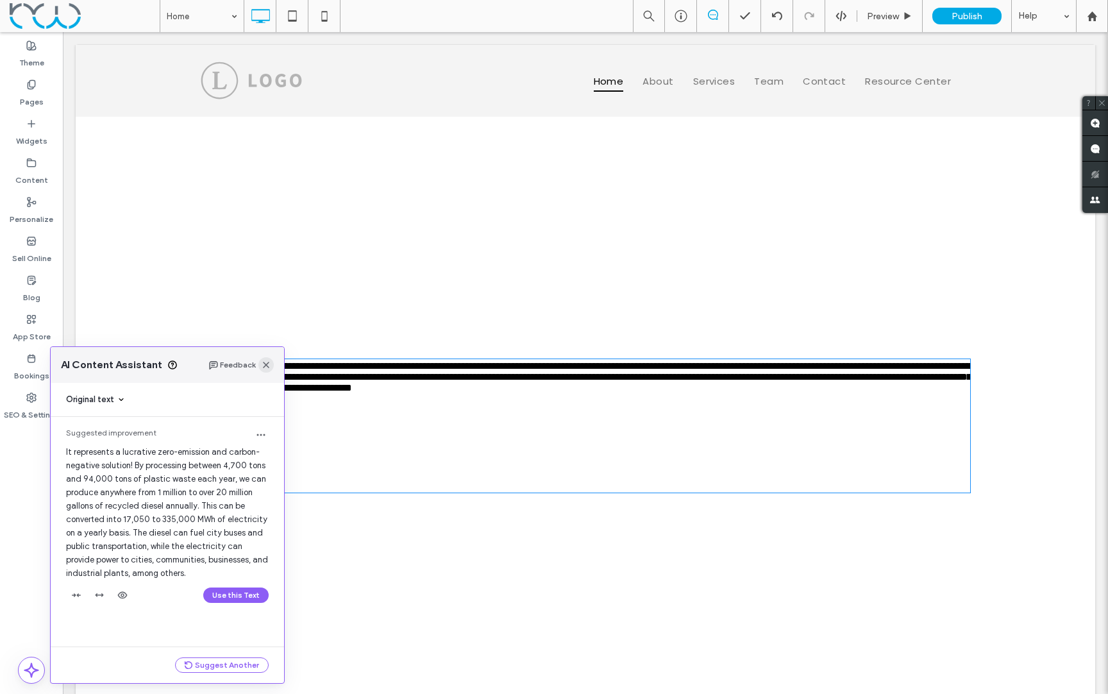
click at [265, 363] on icon "button" at bounding box center [266, 365] width 10 height 10
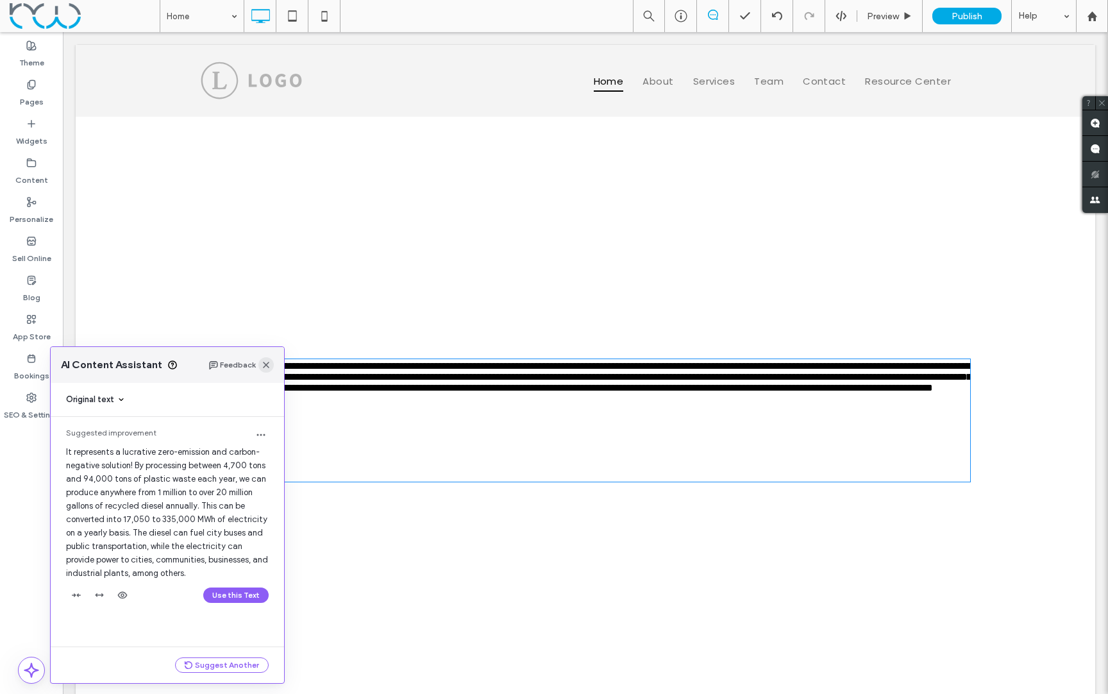
click at [265, 363] on span "**********" at bounding box center [586, 376] width 770 height 31
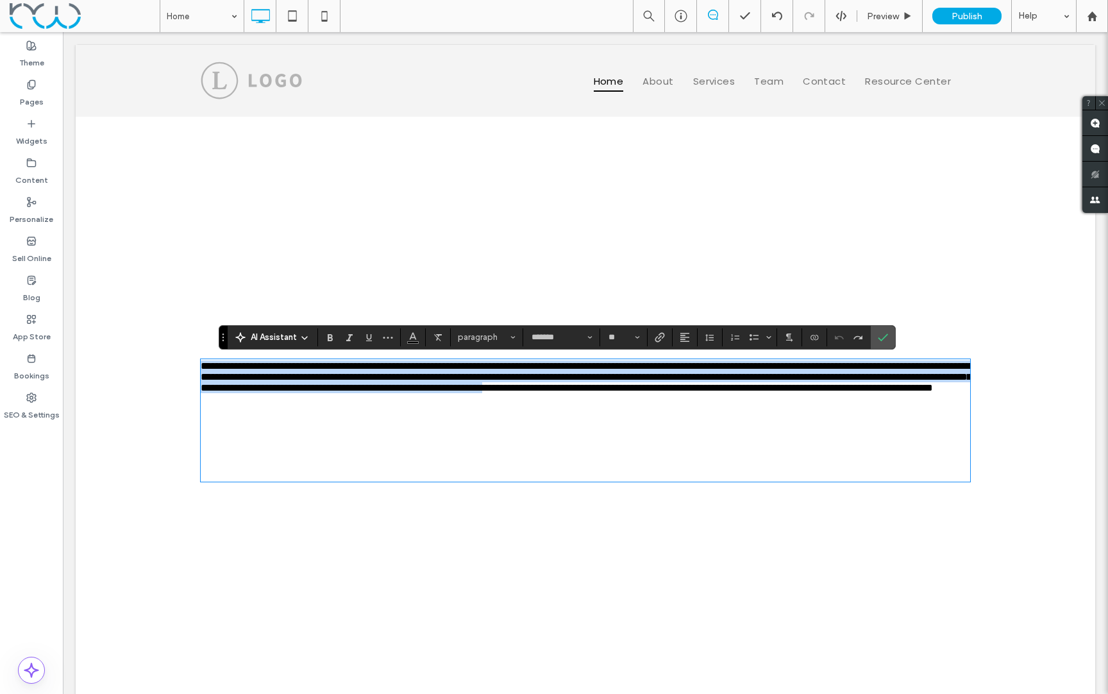
drag, startPoint x: 440, startPoint y: 476, endPoint x: 509, endPoint y: 454, distance: 72.0
click at [197, 364] on div "**********" at bounding box center [585, 420] width 1019 height 607
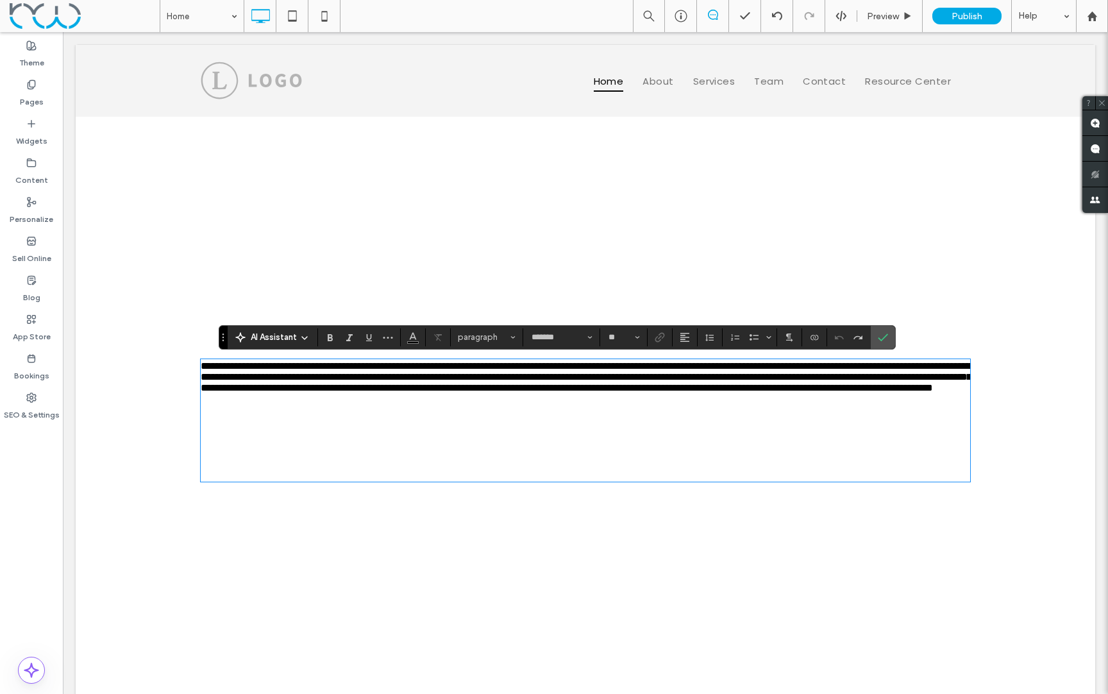
drag, startPoint x: 640, startPoint y: 497, endPoint x: 729, endPoint y: 479, distance: 90.9
click at [644, 447] on p at bounding box center [585, 441] width 769 height 11
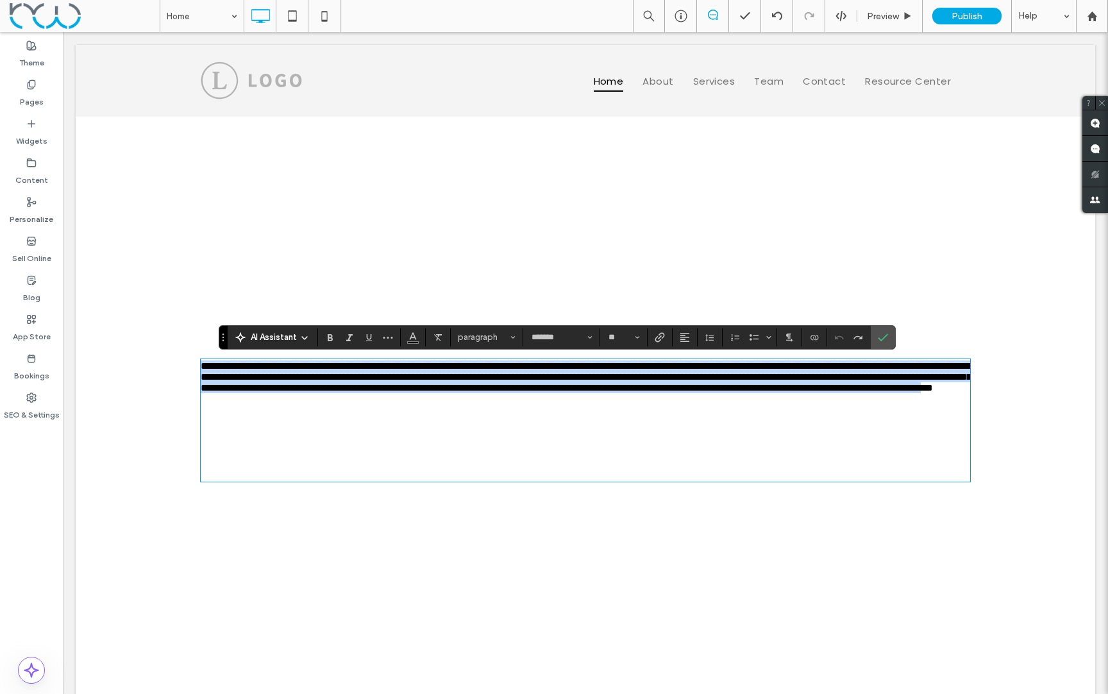
drag, startPoint x: 908, startPoint y: 423, endPoint x: 200, endPoint y: 360, distance: 711.1
click at [199, 360] on div "**********" at bounding box center [585, 420] width 1019 height 607
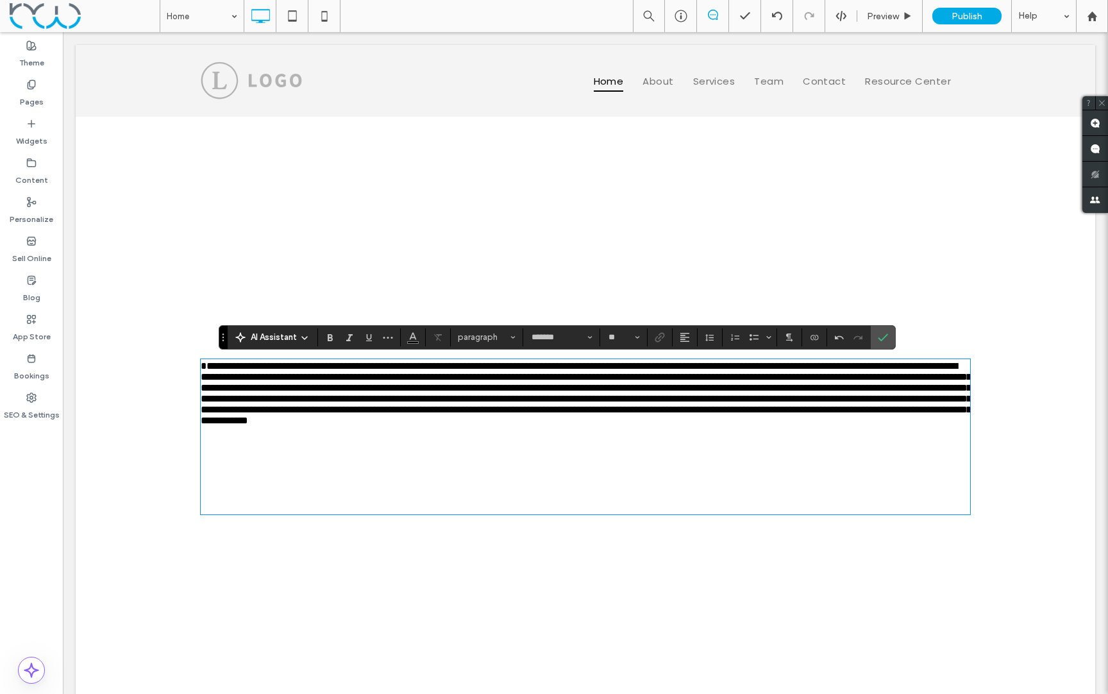
click at [299, 336] on icon at bounding box center [304, 338] width 10 height 10
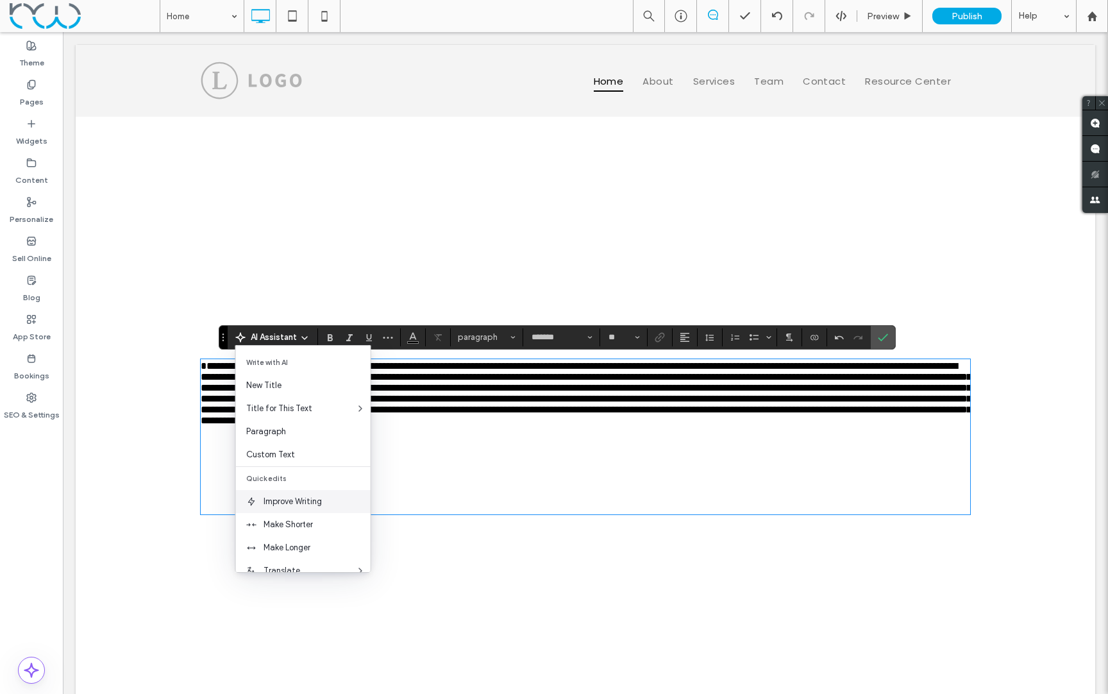
click at [299, 503] on span "Improve Writing" at bounding box center [316, 501] width 107 height 13
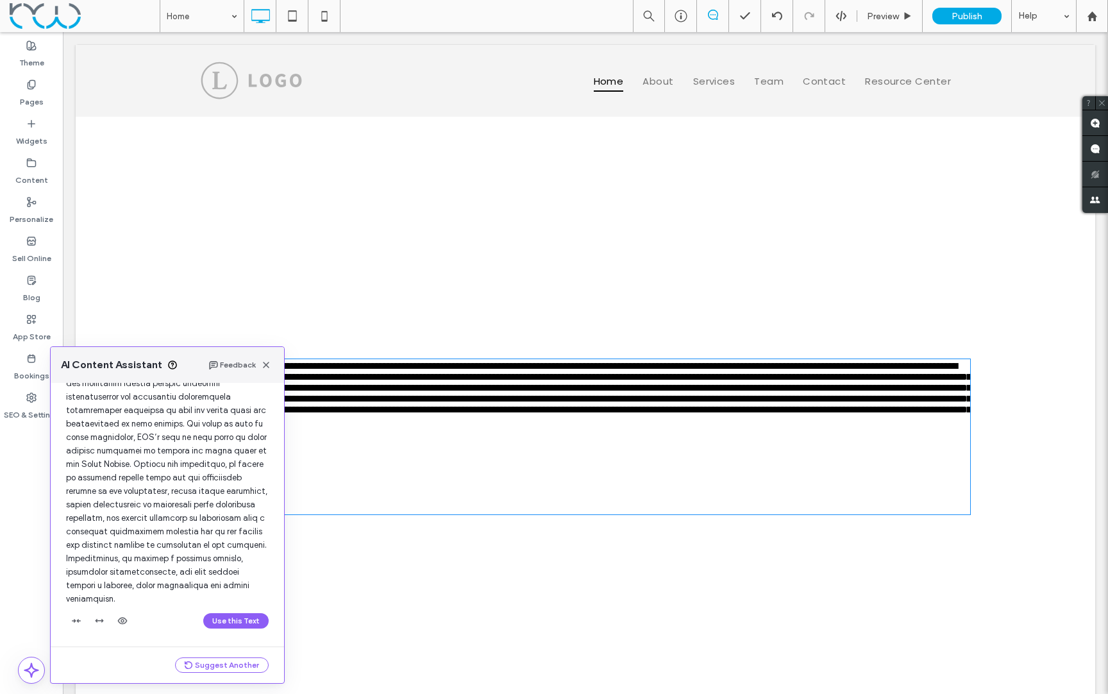
scroll to position [136, 0]
